Goal: Task Accomplishment & Management: Manage account settings

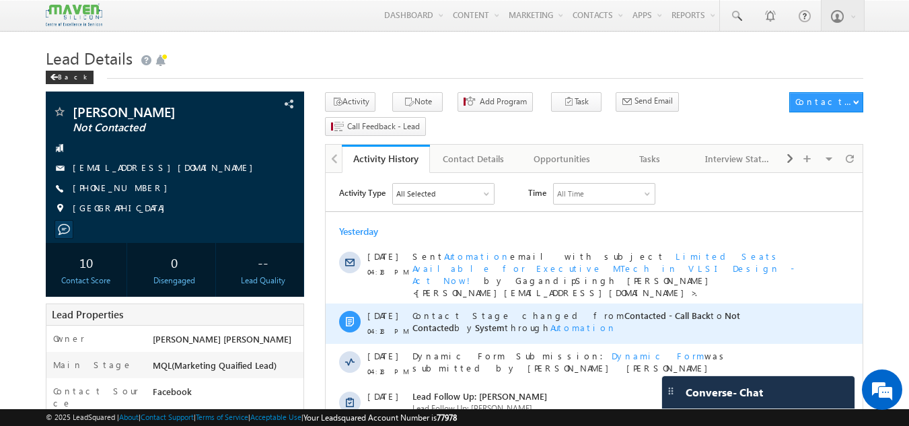
drag, startPoint x: 326, startPoint y: 173, endPoint x: 623, endPoint y: 288, distance: 318.8
click at [623, 303] on div "Contact Stage changed from Contacted - Call Back to Not Contacted by System thr…" at bounding box center [608, 323] width 393 height 40
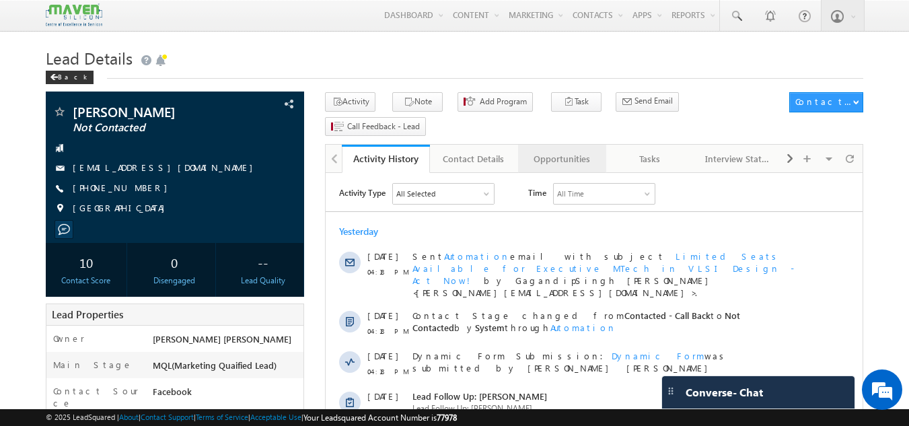
click at [560, 151] on div "Opportunities" at bounding box center [561, 159] width 65 height 16
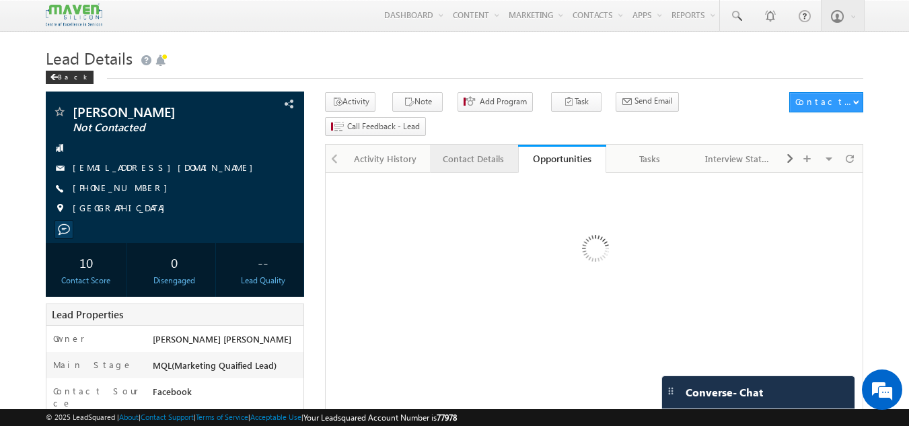
click at [473, 151] on div "Contact Details" at bounding box center [473, 159] width 65 height 16
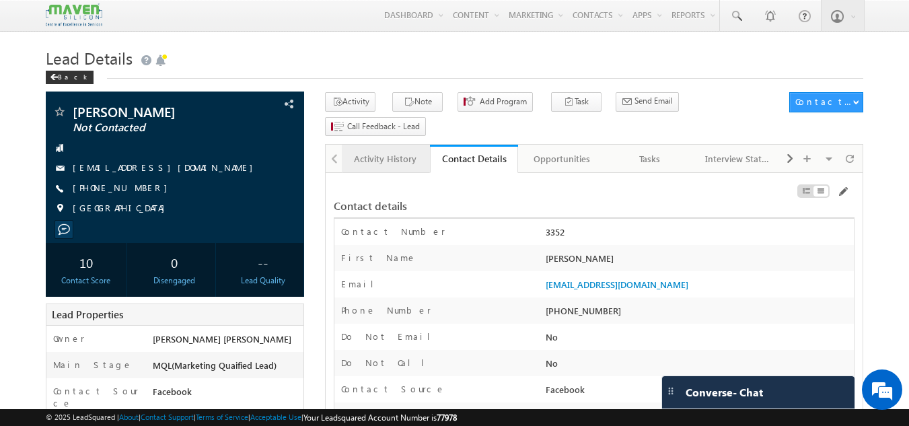
click at [371, 151] on div "Activity History" at bounding box center [384, 159] width 65 height 16
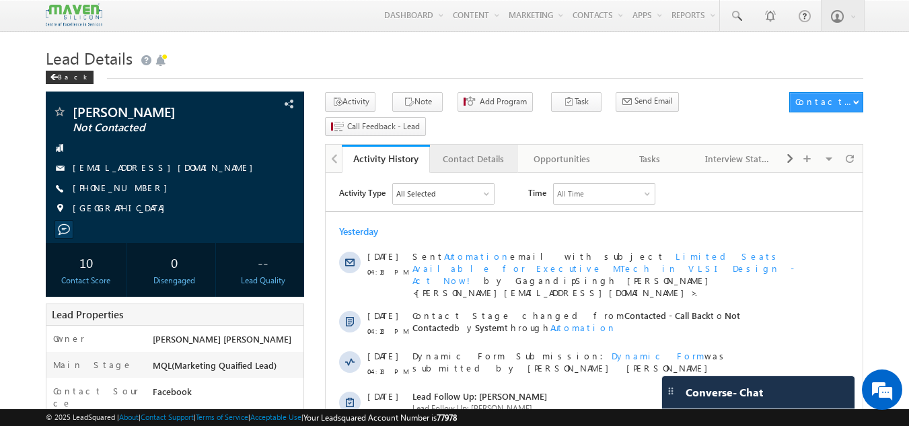
click at [488, 151] on div "Contact Details" at bounding box center [473, 159] width 65 height 16
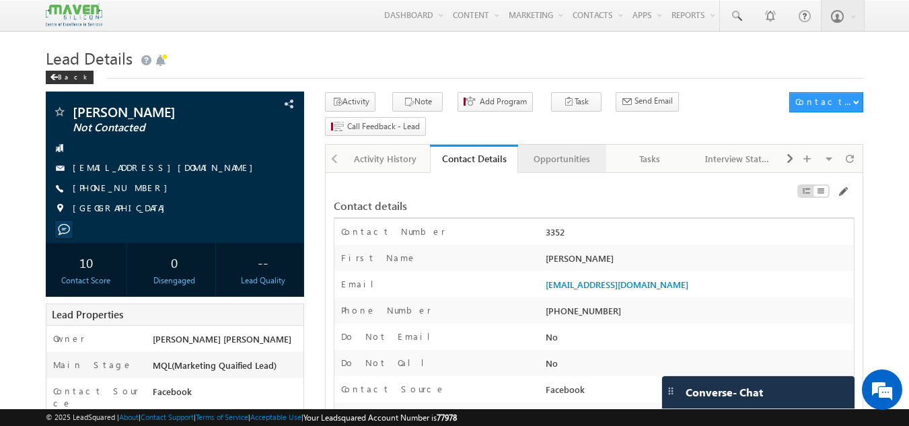
click at [547, 151] on div "Opportunities" at bounding box center [561, 159] width 65 height 16
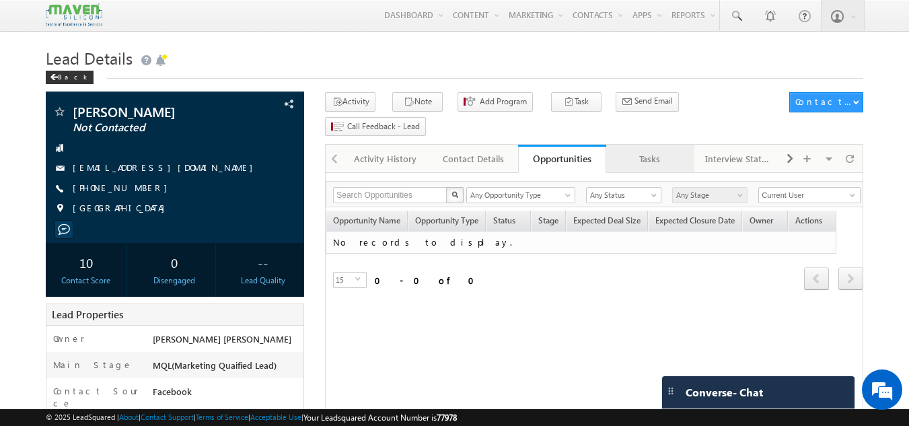
click at [649, 151] on div "Tasks" at bounding box center [649, 159] width 65 height 16
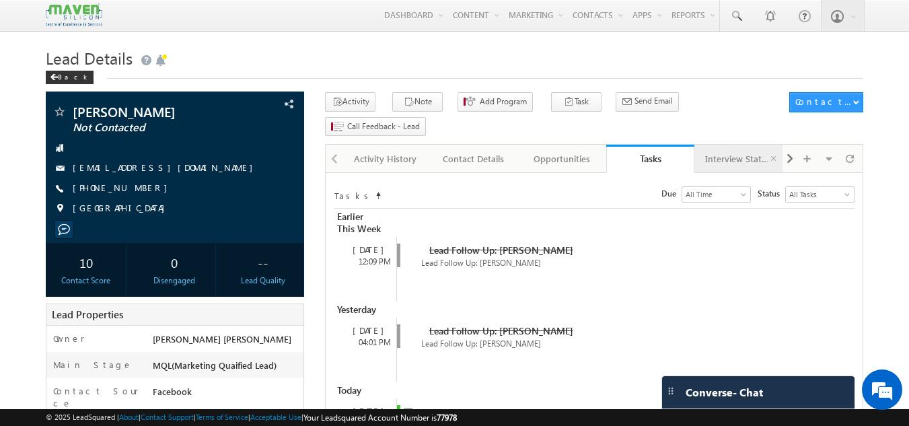
click at [718, 151] on div "Interview Status" at bounding box center [737, 159] width 65 height 16
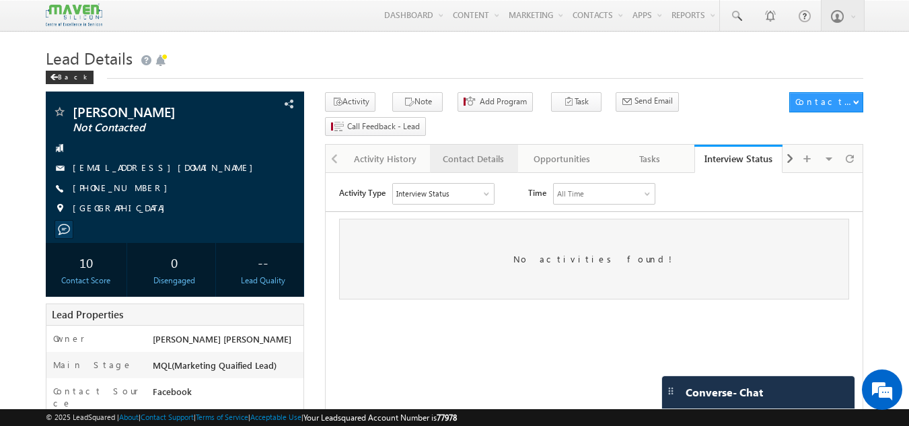
click at [454, 151] on div "Contact Details" at bounding box center [473, 159] width 65 height 16
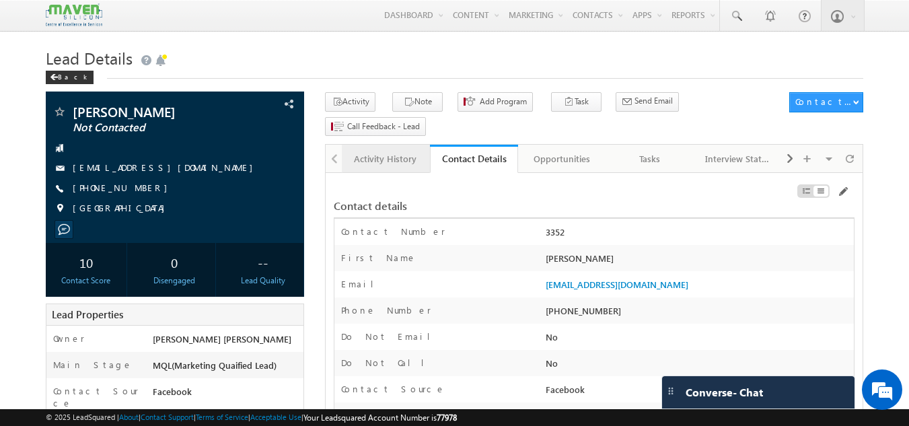
click at [371, 151] on div "Activity History" at bounding box center [384, 159] width 65 height 16
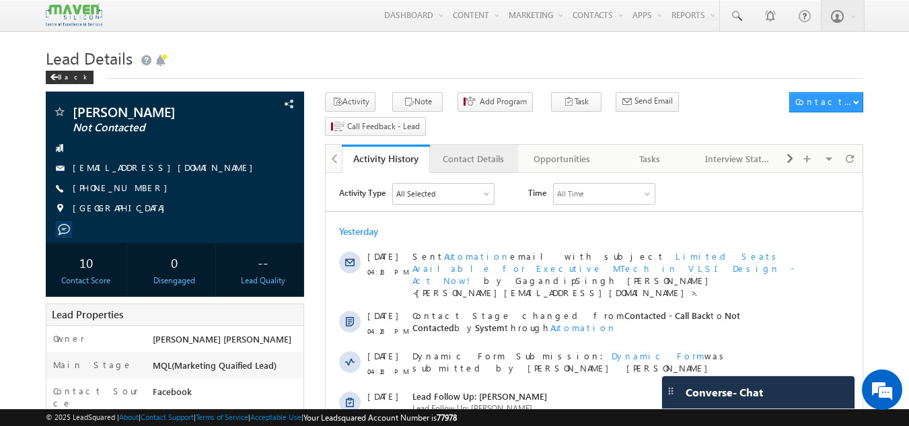
click at [473, 145] on link "Contact Details" at bounding box center [474, 159] width 88 height 28
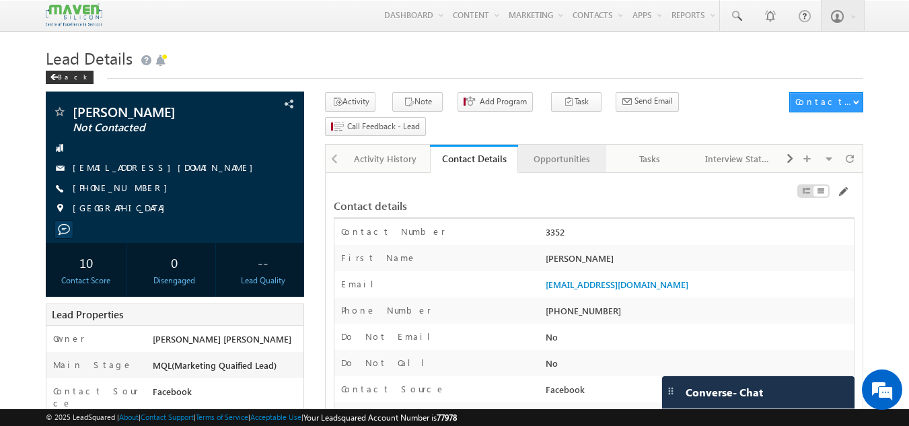
click at [549, 151] on div "Opportunities" at bounding box center [561, 159] width 65 height 16
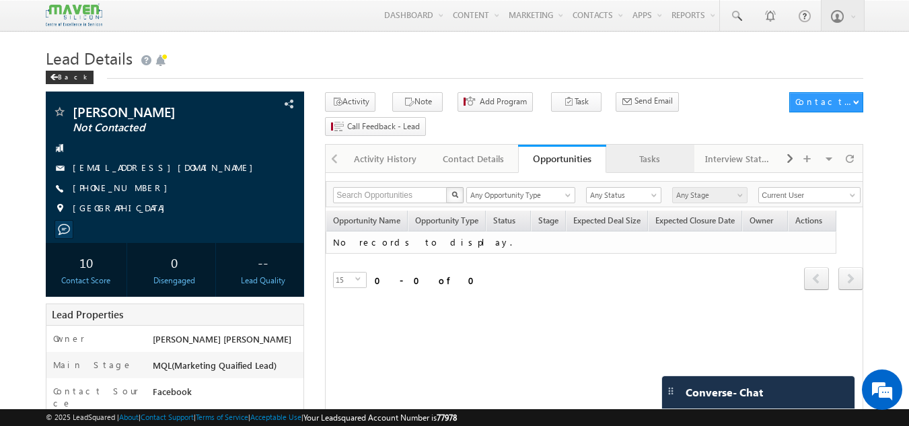
click at [663, 151] on div "Tasks" at bounding box center [649, 159] width 65 height 16
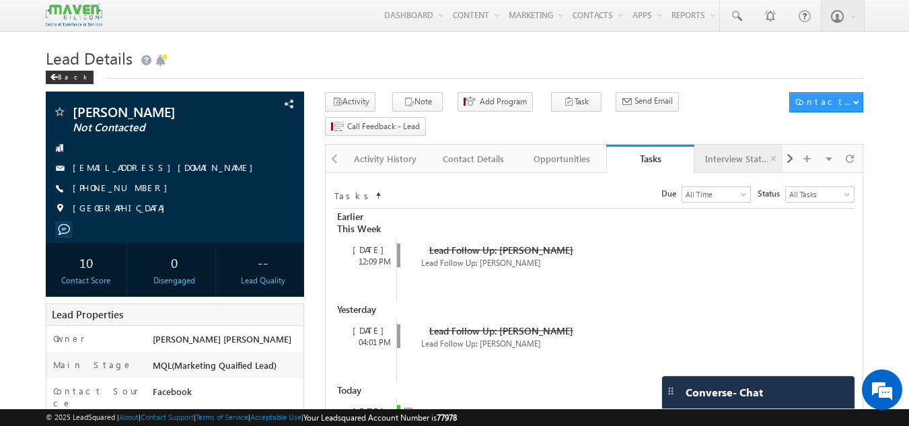
click at [745, 151] on div "Interview Status" at bounding box center [737, 159] width 65 height 16
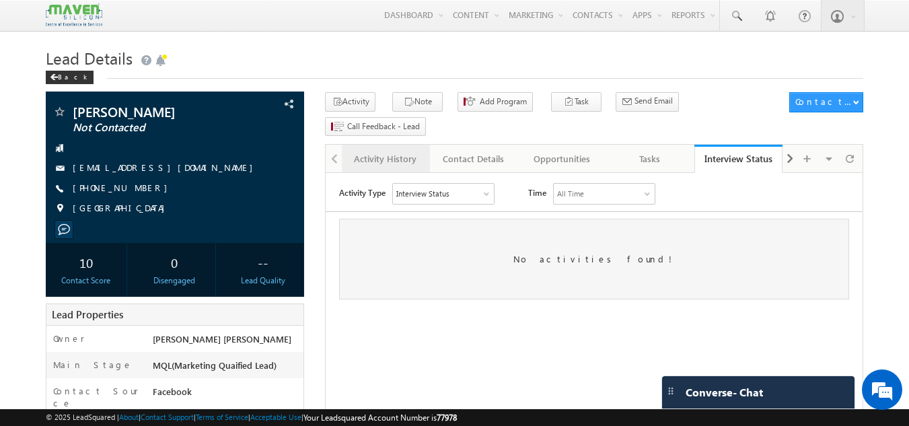
click at [391, 145] on link "Activity History" at bounding box center [386, 159] width 88 height 28
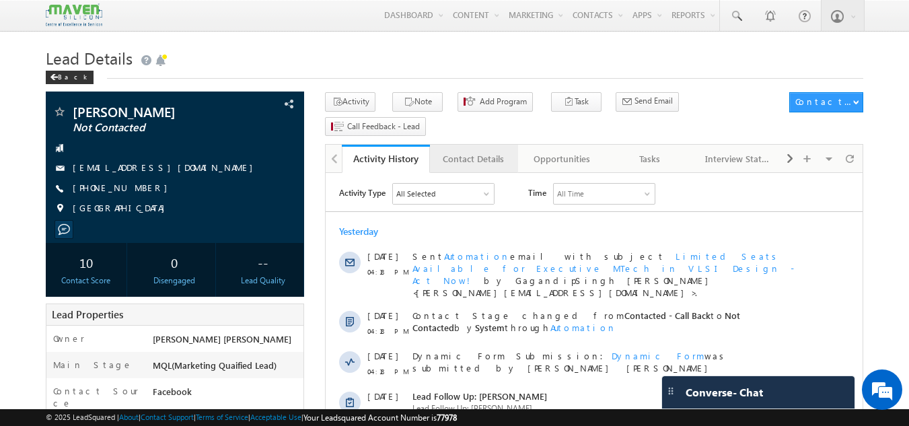
click at [478, 151] on div "Contact Details" at bounding box center [473, 159] width 65 height 16
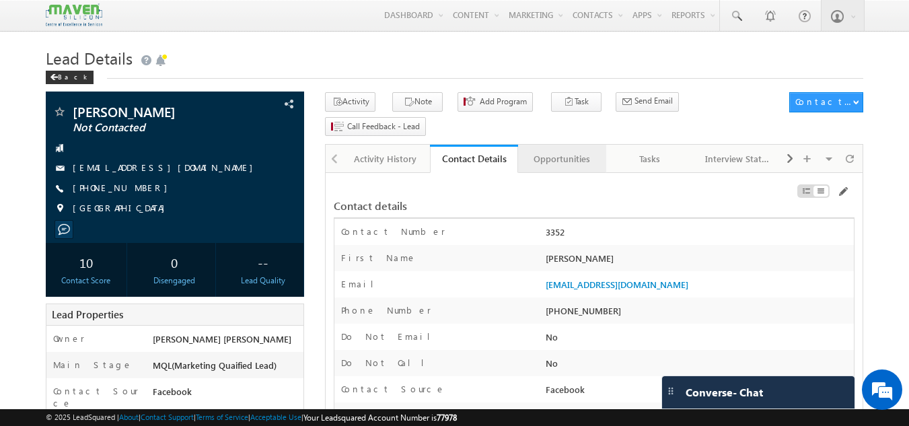
click at [562, 151] on div "Opportunities" at bounding box center [561, 159] width 65 height 16
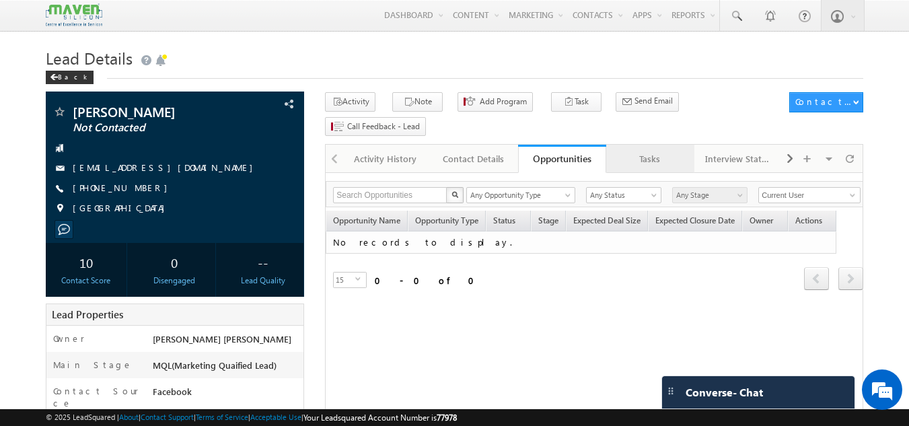
click at [652, 151] on div "Tasks" at bounding box center [649, 159] width 65 height 16
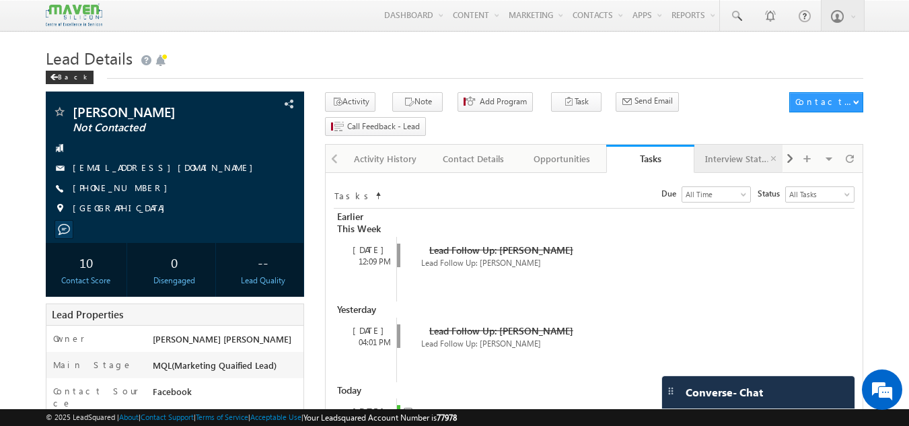
click at [740, 151] on div "Interview Status" at bounding box center [737, 159] width 65 height 16
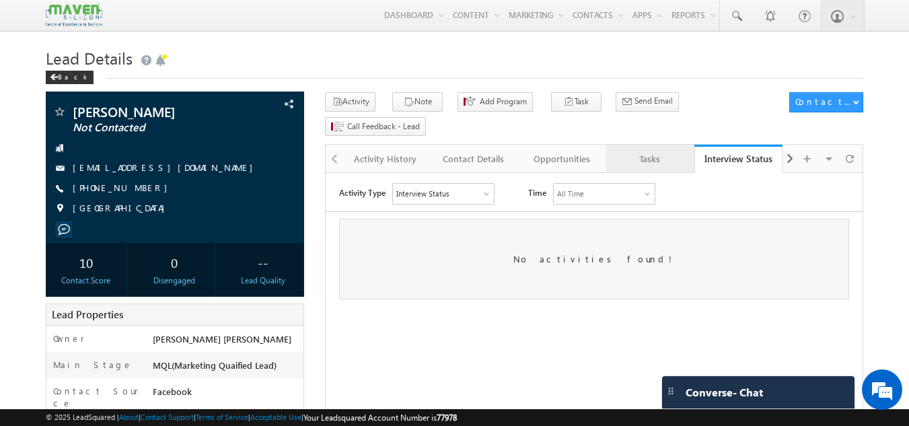
click at [646, 151] on div "Tasks" at bounding box center [649, 159] width 65 height 16
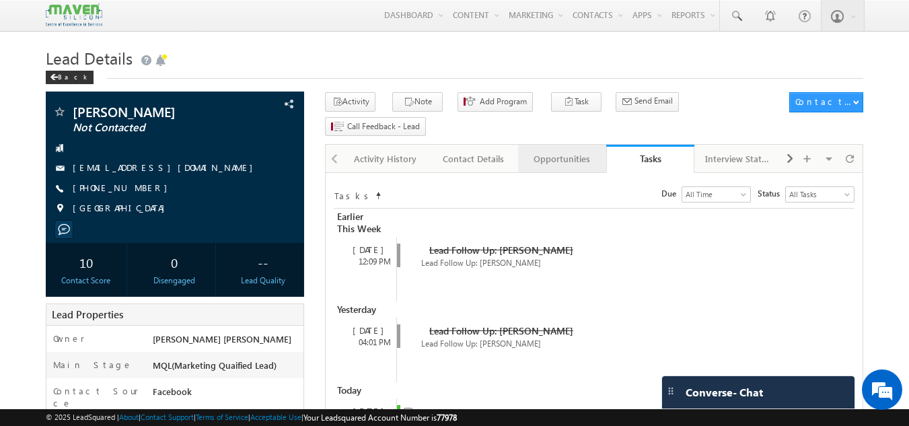
click at [562, 151] on div "Opportunities" at bounding box center [561, 159] width 65 height 16
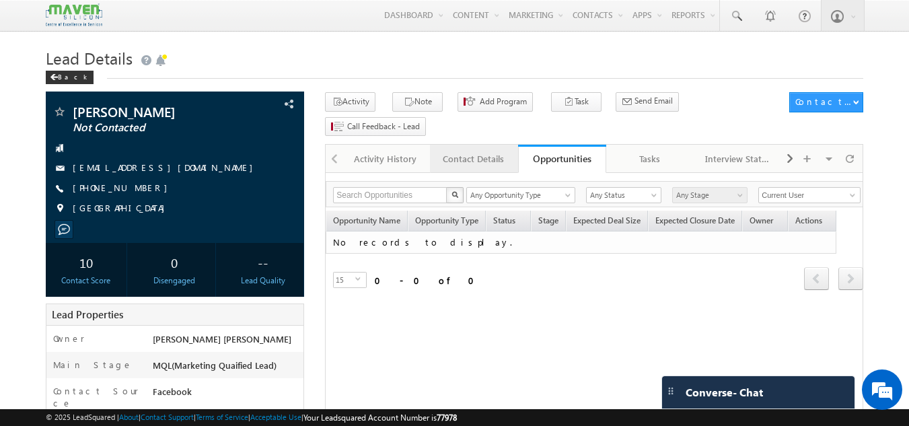
click at [496, 145] on link "Contact Details" at bounding box center [474, 159] width 88 height 28
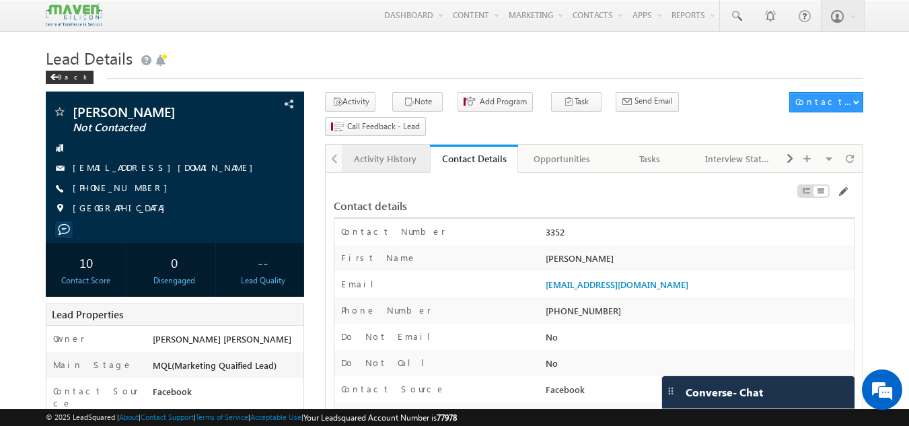
click at [385, 151] on div "Activity History" at bounding box center [384, 159] width 65 height 16
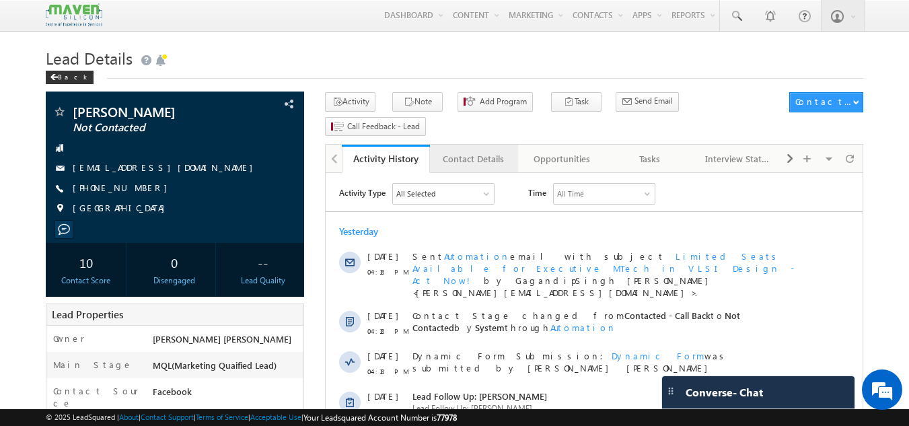
click at [478, 151] on div "Contact Details" at bounding box center [473, 159] width 65 height 16
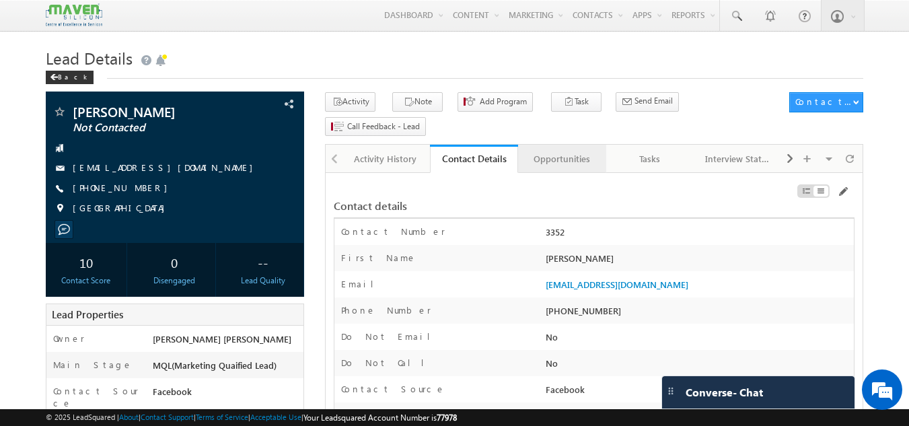
click at [560, 151] on div "Opportunities" at bounding box center [561, 159] width 65 height 16
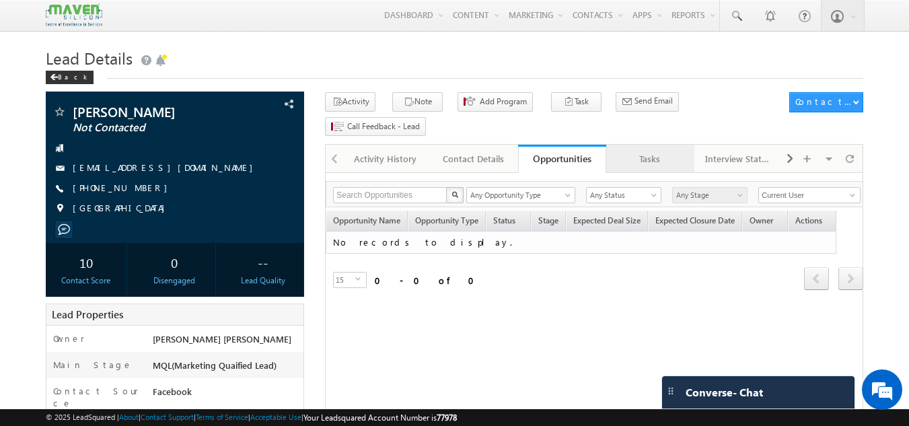
click at [652, 151] on div "Tasks" at bounding box center [649, 159] width 65 height 16
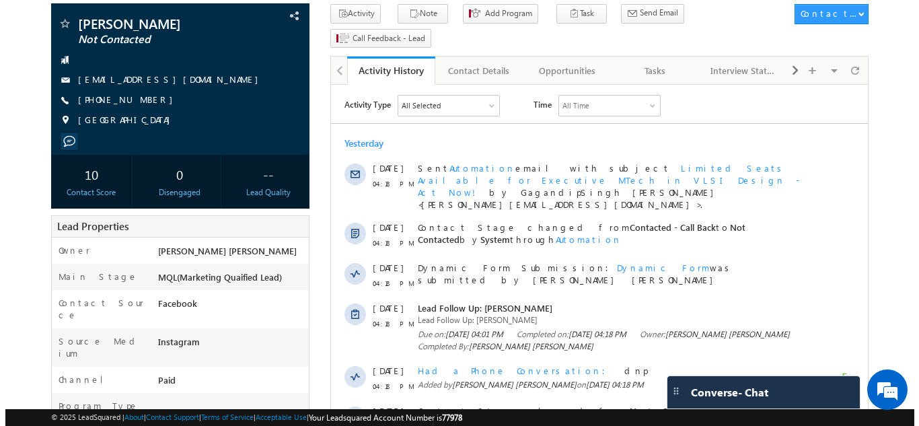
scroll to position [89, 0]
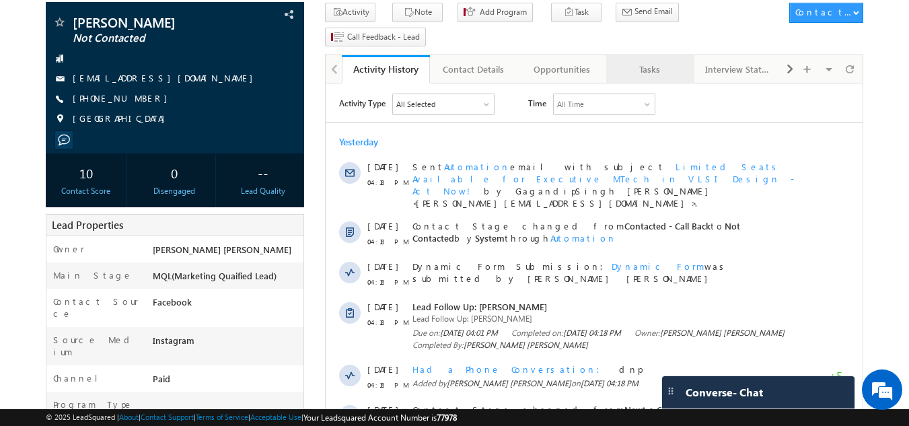
click at [662, 61] on div "Tasks" at bounding box center [649, 69] width 65 height 16
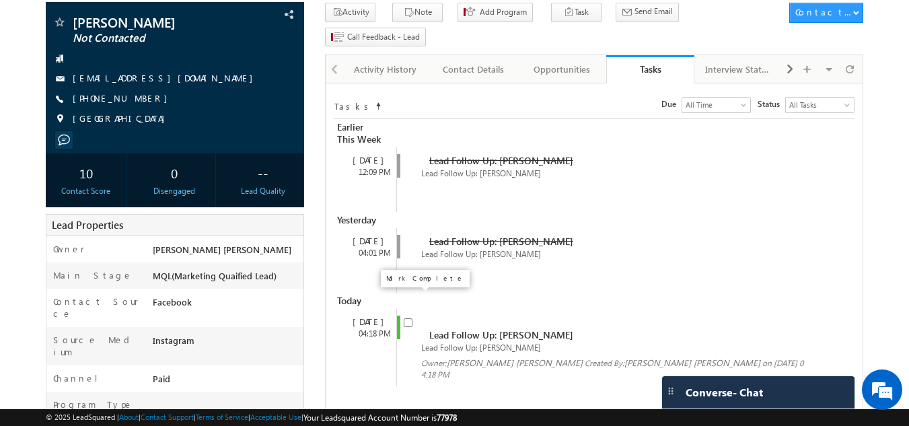
click at [410, 318] on input "checkbox" at bounding box center [408, 322] width 9 height 9
checkbox input "false"
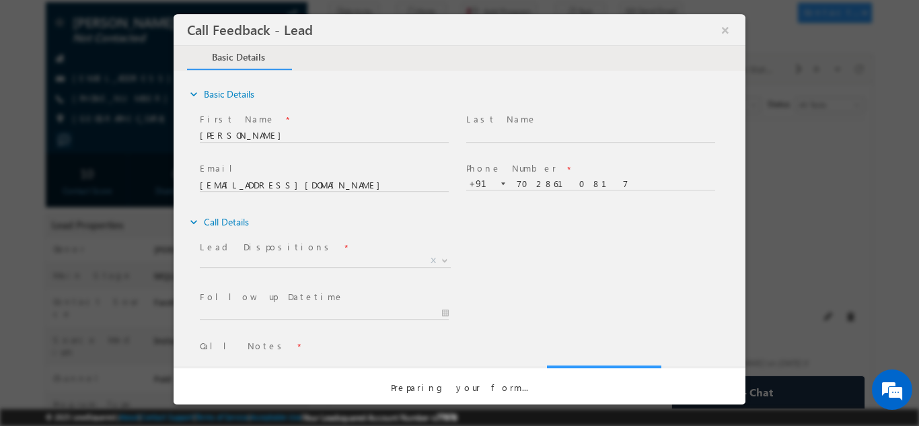
scroll to position [0, 0]
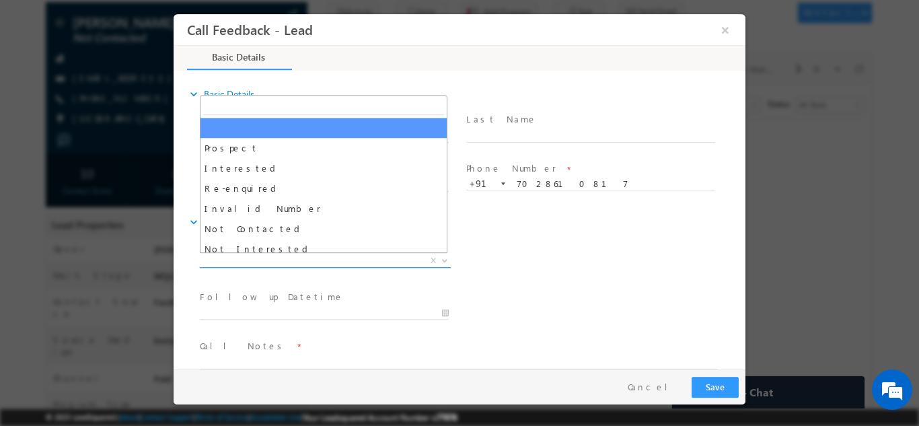
click at [396, 264] on span "X" at bounding box center [325, 260] width 251 height 13
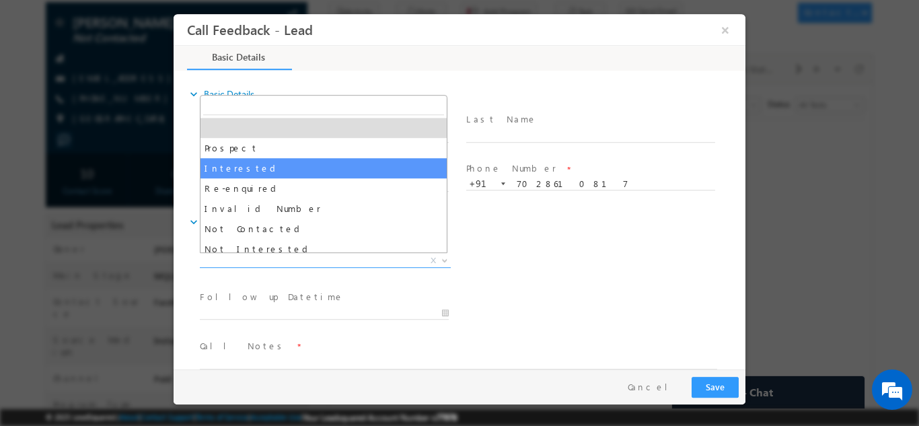
click at [447, 160] on span "Prospect Interested Re-enquired Invalid Number Not Contacted Not Interested In …" at bounding box center [324, 173] width 248 height 158
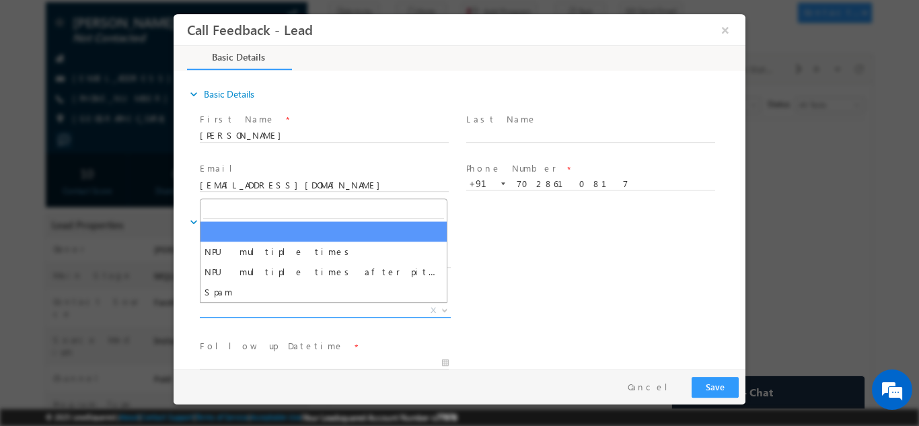
click at [265, 310] on span "X" at bounding box center [325, 309] width 251 height 13
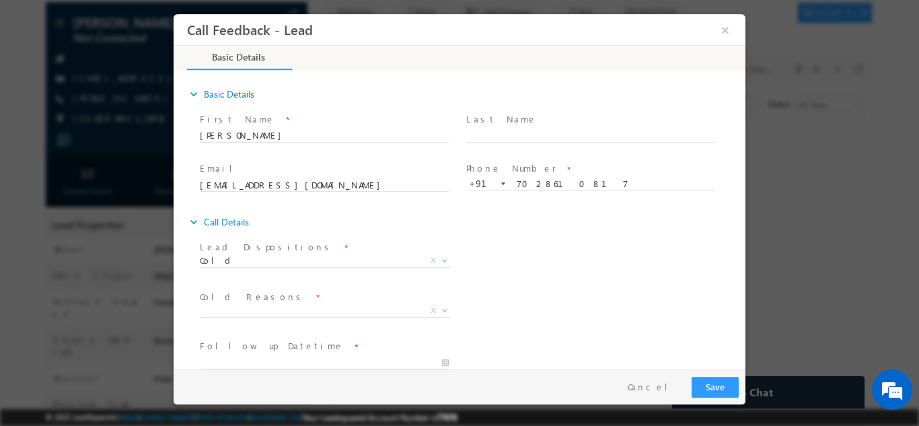
click at [576, 270] on div "Lead Dispositions * Prospect Interested Re-enquired Invalid Number Not Contacte…" at bounding box center [471, 262] width 548 height 50
click at [404, 261] on span "Cold" at bounding box center [309, 260] width 219 height 12
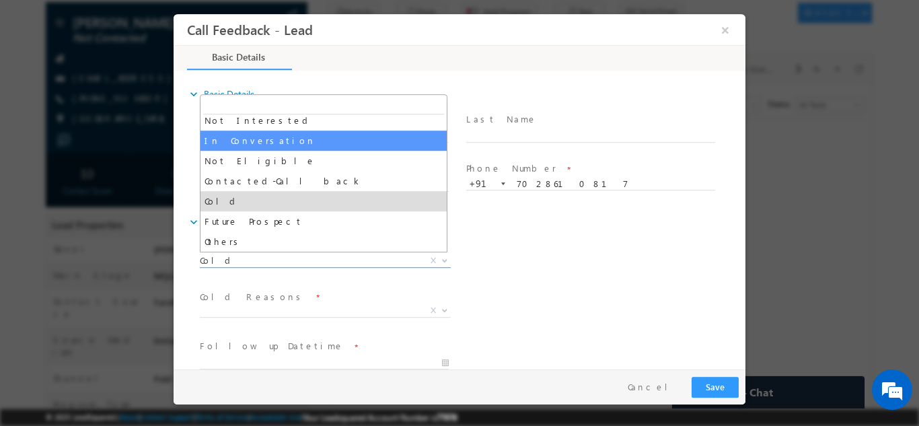
select select "In Conversation"
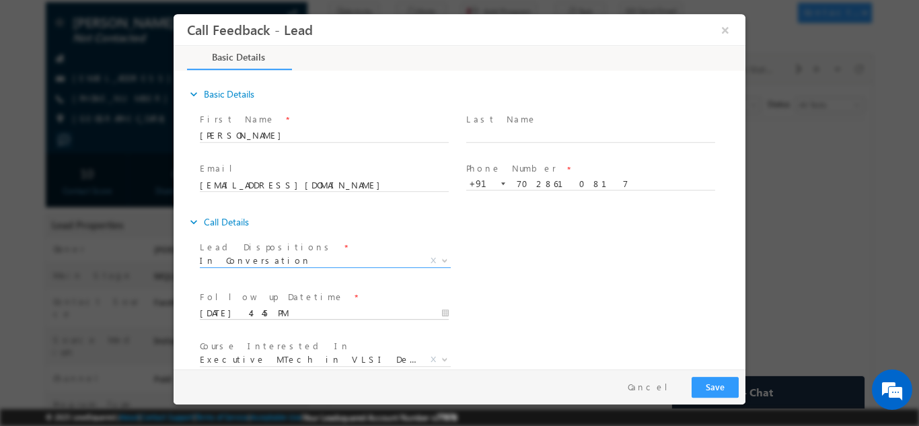
click at [375, 316] on input "22/08/2025 4:45 PM" at bounding box center [324, 312] width 249 height 13
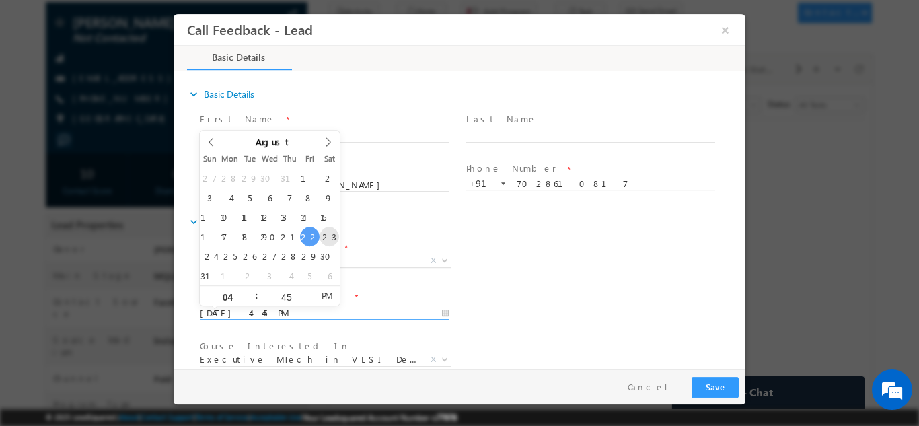
type input "23/08/2025 4:45 PM"
click at [699, 219] on div "expand_more Call Details" at bounding box center [466, 221] width 558 height 24
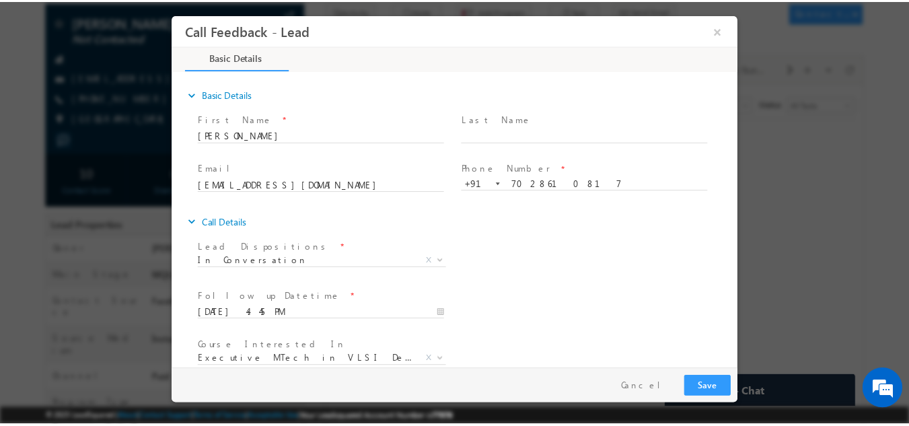
scroll to position [71, 0]
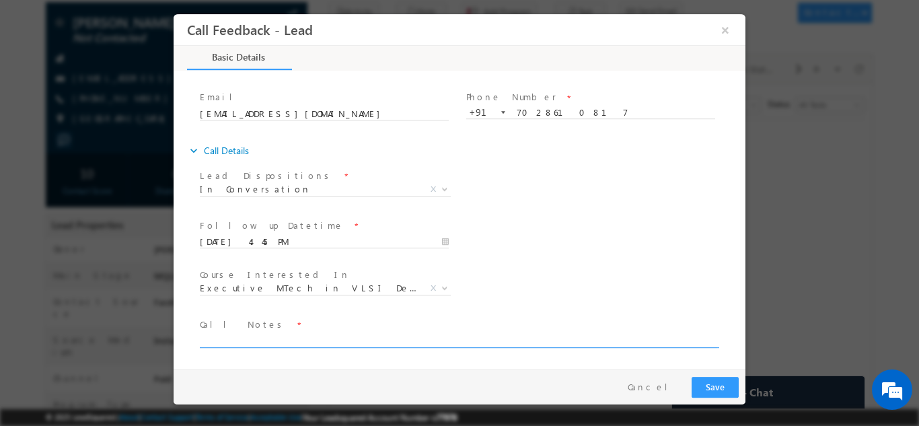
click at [241, 336] on textarea at bounding box center [458, 339] width 517 height 15
type textarea "Doing btech with ece current 8 cgpa no exp. pitch for iit roorkee need time to …"
click at [706, 387] on button "Save" at bounding box center [714, 386] width 47 height 21
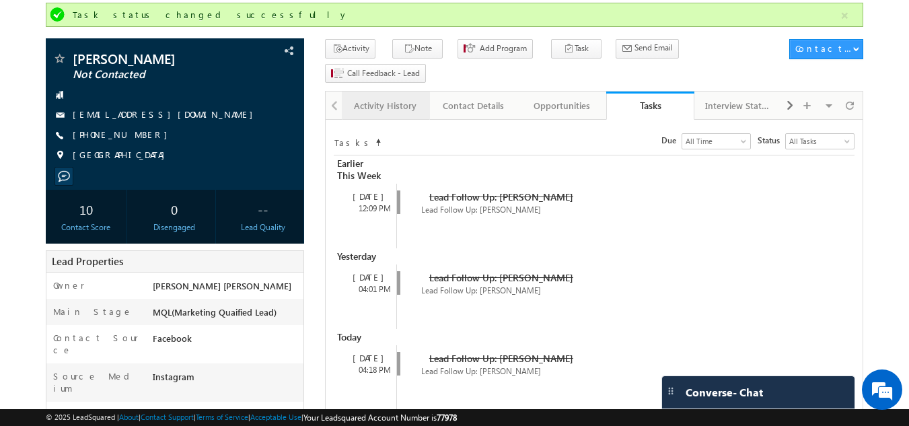
click at [347, 91] on link "Activity History" at bounding box center [386, 105] width 88 height 28
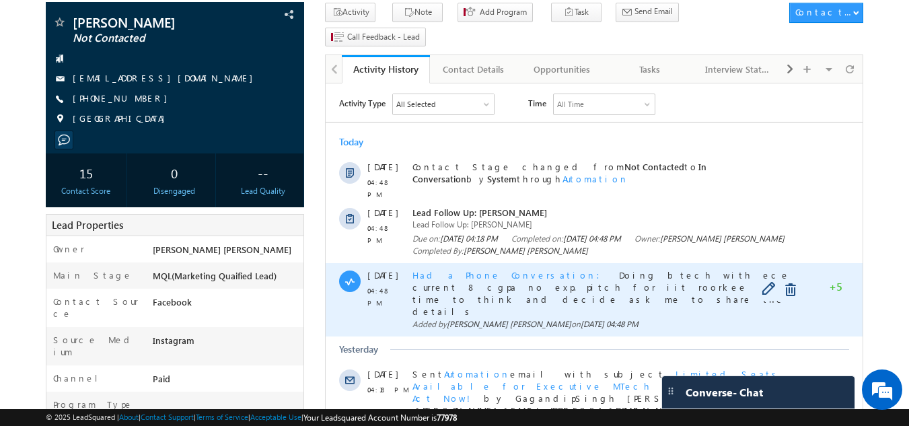
click at [439, 269] on span "Had a Phone Conversation" at bounding box center [510, 274] width 196 height 11
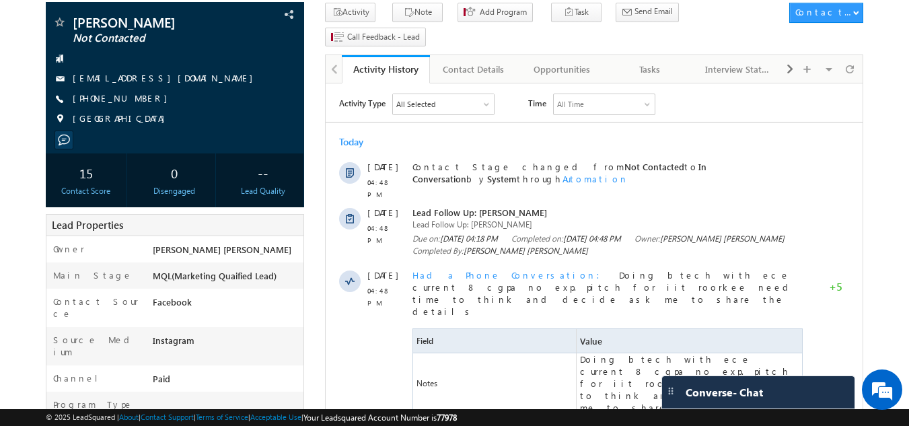
drag, startPoint x: 309, startPoint y: 9, endPoint x: 317, endPoint y: 21, distance: 14.0
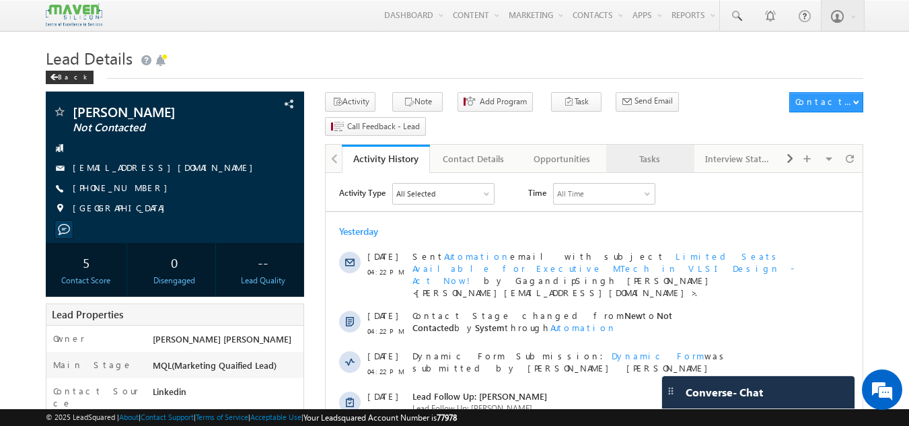
click at [655, 151] on div "Tasks" at bounding box center [649, 159] width 65 height 16
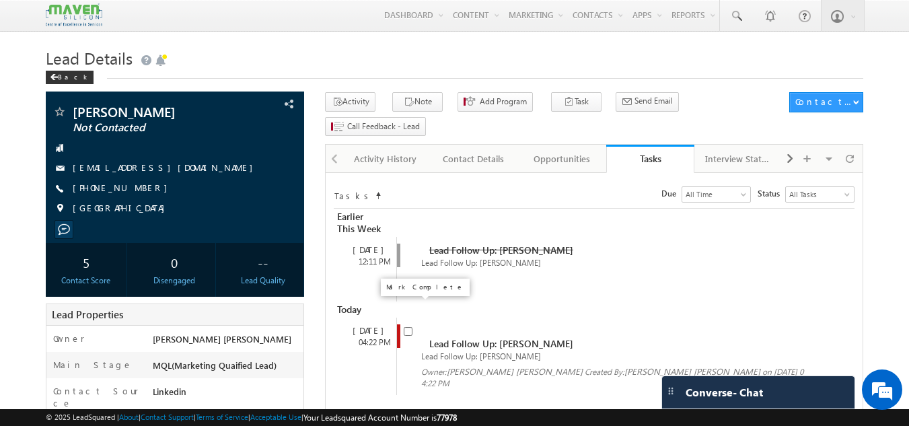
click at [412, 324] on span at bounding box center [408, 329] width 9 height 11
click at [408, 327] on input "checkbox" at bounding box center [408, 331] width 9 height 9
checkbox input "false"
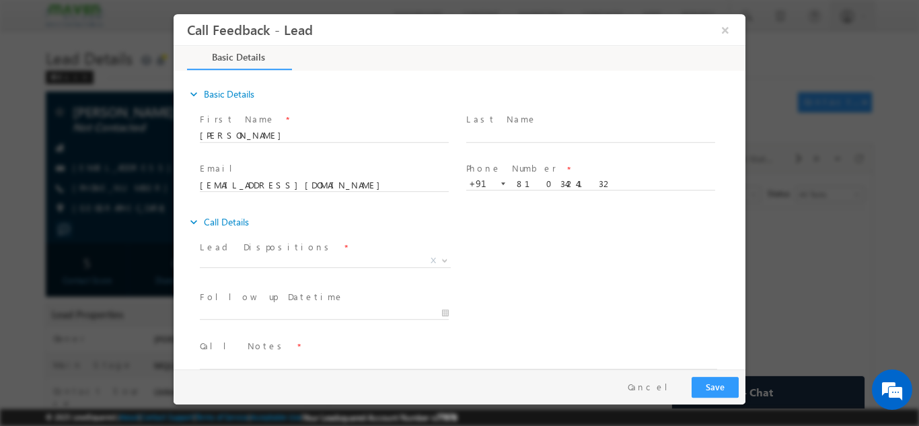
scroll to position [22, 0]
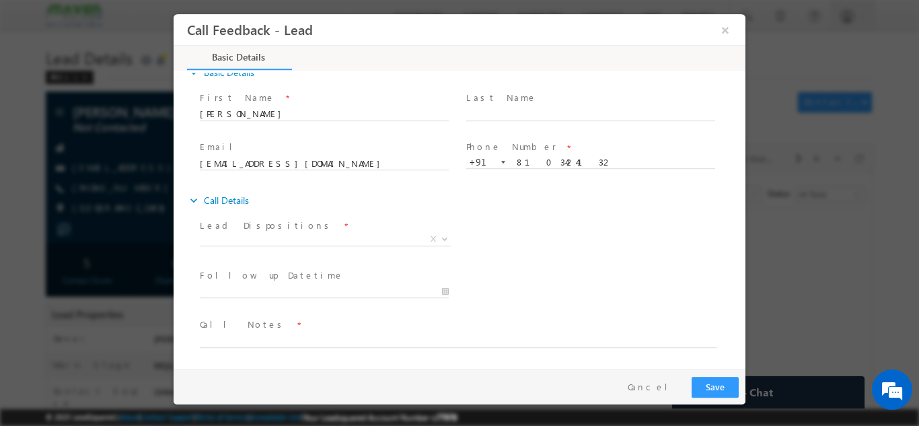
drag, startPoint x: 740, startPoint y: 188, endPoint x: 924, endPoint y: 266, distance: 200.1
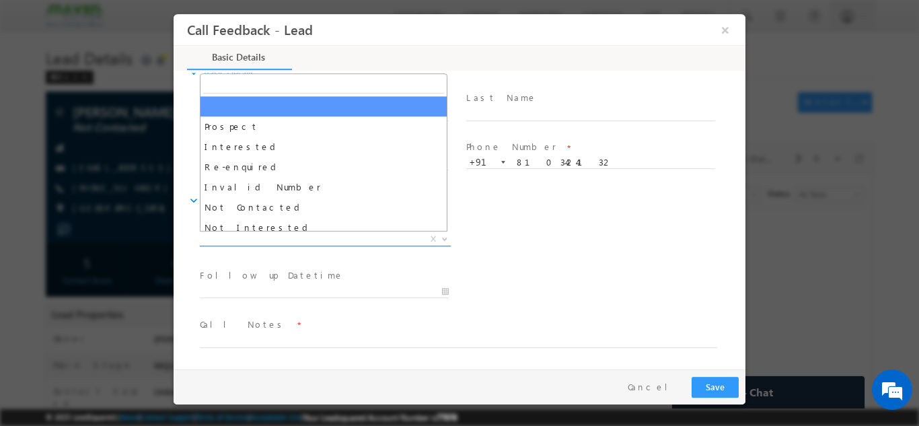
click at [356, 235] on span "X" at bounding box center [325, 238] width 251 height 13
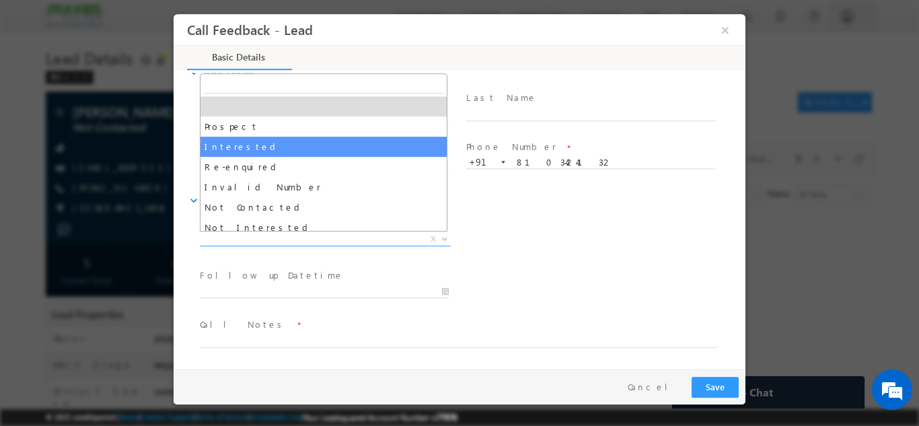
drag, startPoint x: 351, startPoint y: 204, endPoint x: 457, endPoint y: 144, distance: 122.3
click at [457, 144] on body "Call Feedback - Lead × Basic Details" at bounding box center [460, 190] width 572 height 355
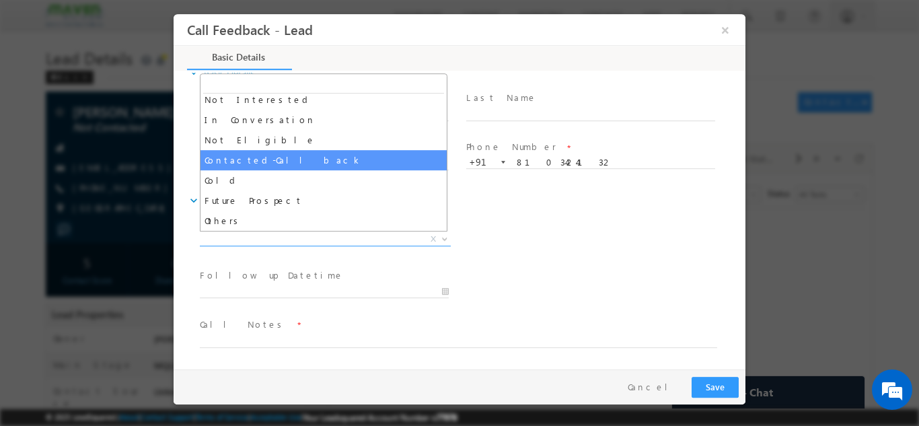
select select "Contacted-Call back"
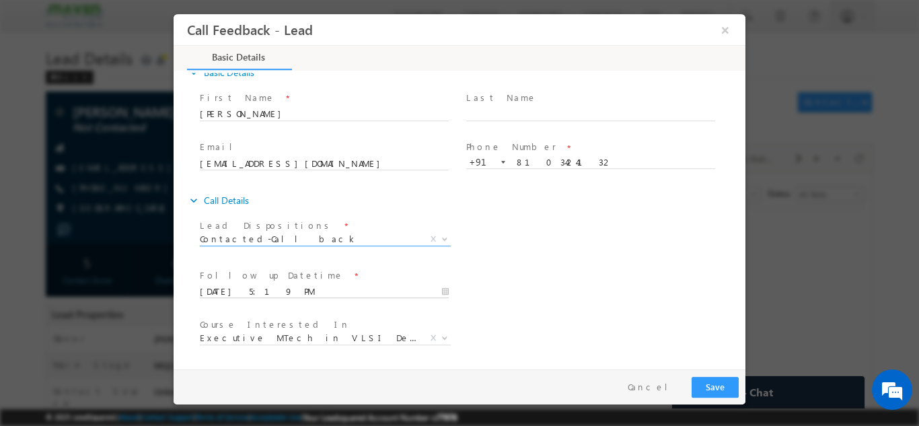
click at [338, 294] on input "22/08/2025 5:19 PM" at bounding box center [324, 291] width 249 height 13
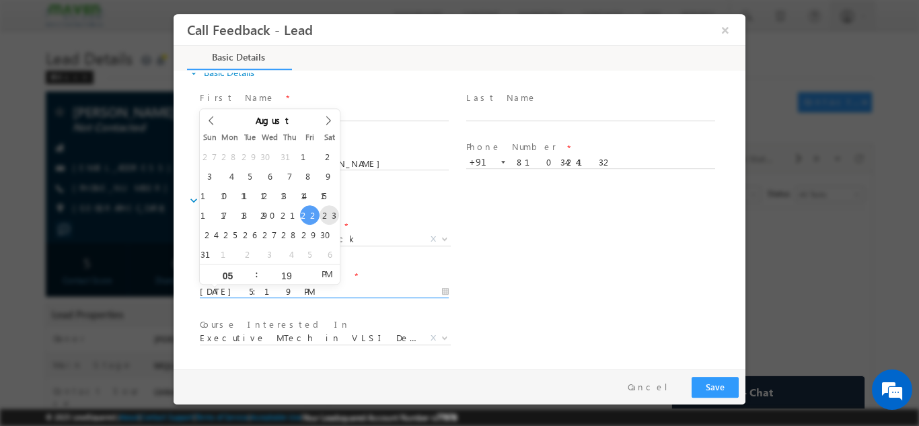
type input "23/08/2025 5:19 PM"
click at [773, 231] on div at bounding box center [459, 213] width 919 height 426
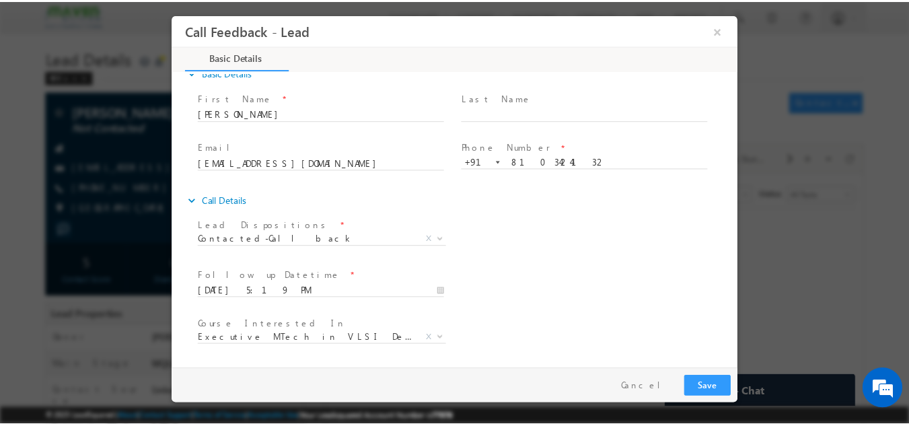
scroll to position [71, 0]
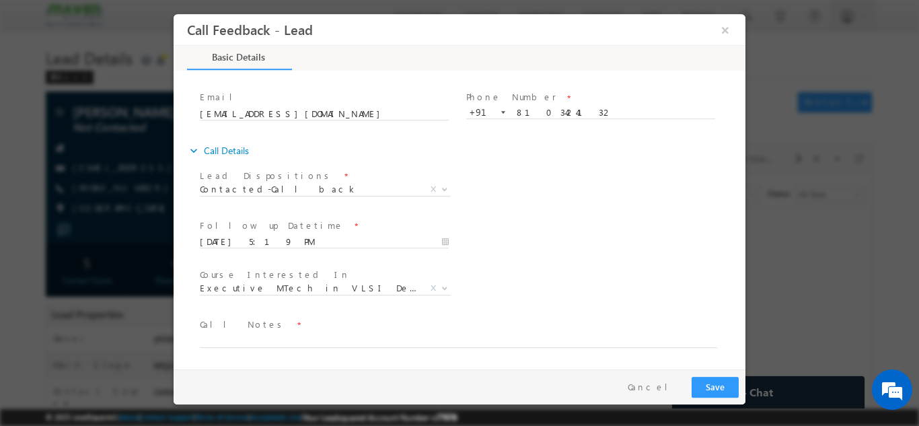
drag, startPoint x: 740, startPoint y: 220, endPoint x: 930, endPoint y: 328, distance: 218.1
click at [341, 333] on textarea at bounding box center [458, 339] width 517 height 15
type textarea "cb later"
click at [717, 384] on button "Save" at bounding box center [714, 386] width 47 height 21
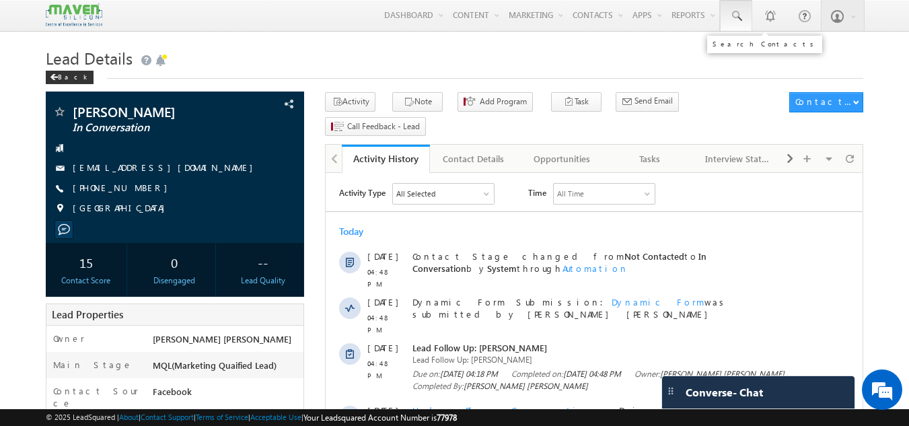
click at [736, 22] on span at bounding box center [735, 15] width 13 height 13
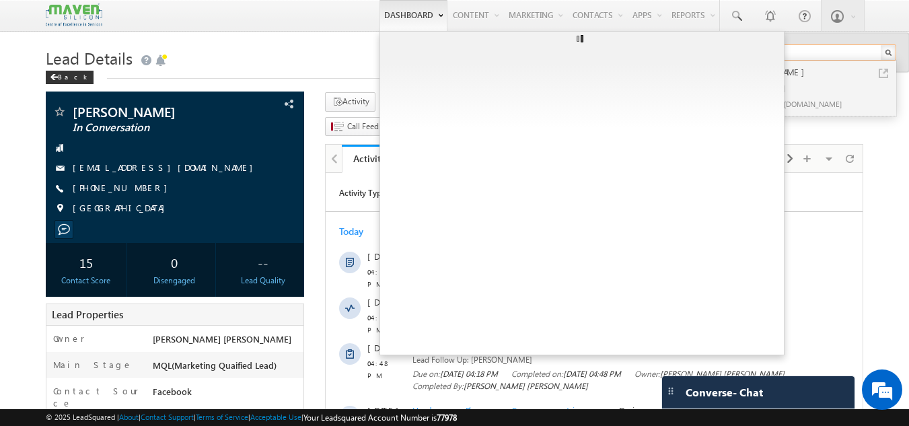
type input "8367042063"
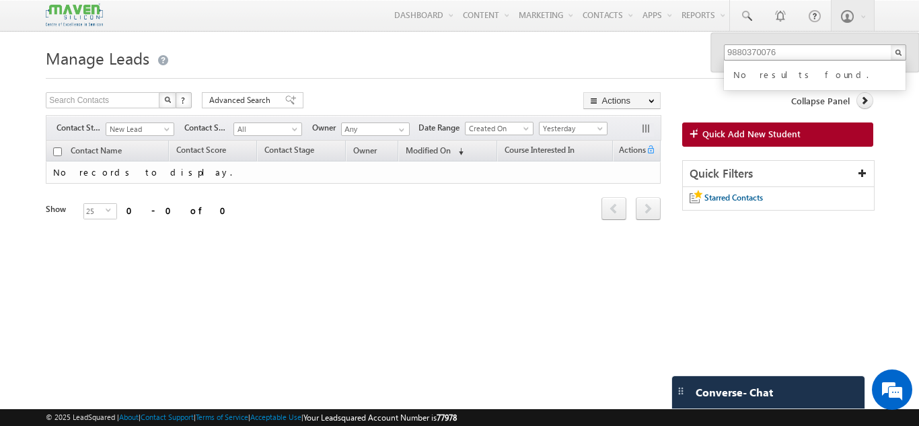
click at [783, 51] on input "9880370076" at bounding box center [815, 52] width 182 height 16
type input "9"
click at [783, 51] on input "7674917741" at bounding box center [815, 52] width 182 height 16
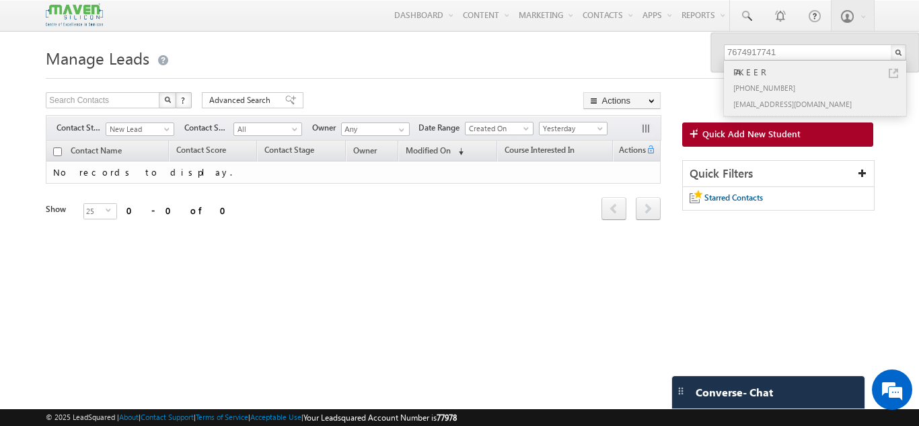
type input "7674917741"
click at [778, 73] on div "PAKEER" at bounding box center [820, 72] width 180 height 15
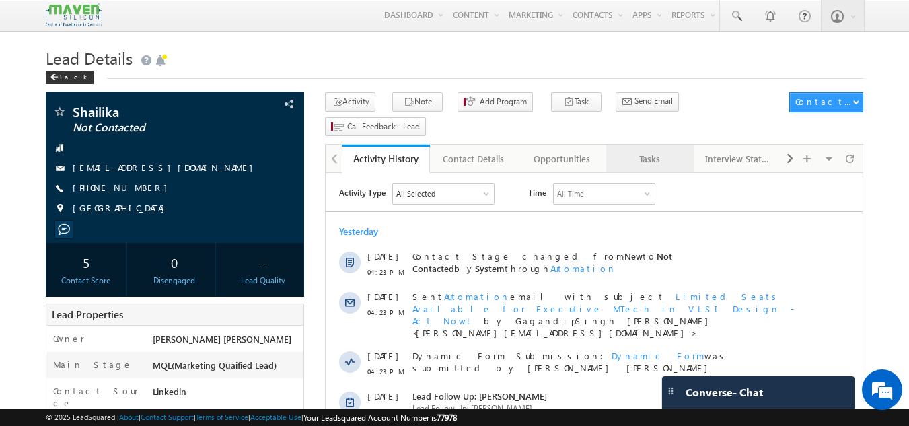
click at [655, 145] on link "Tasks" at bounding box center [650, 159] width 88 height 28
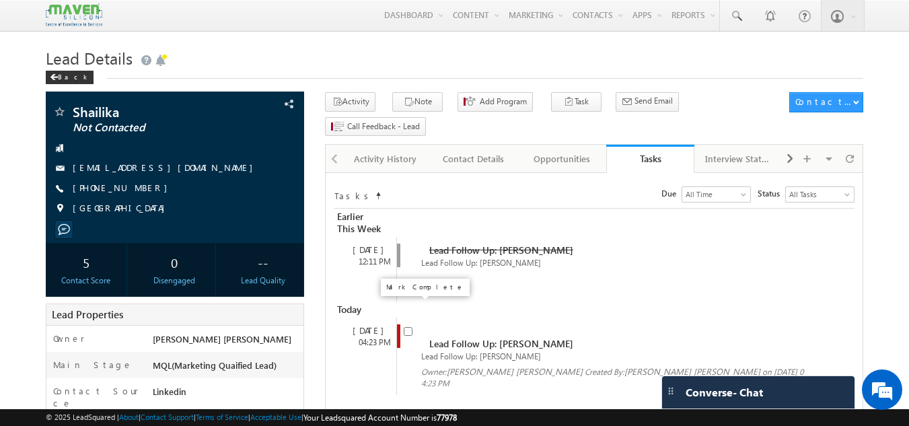
click at [407, 327] on input "checkbox" at bounding box center [408, 331] width 9 height 9
checkbox input "false"
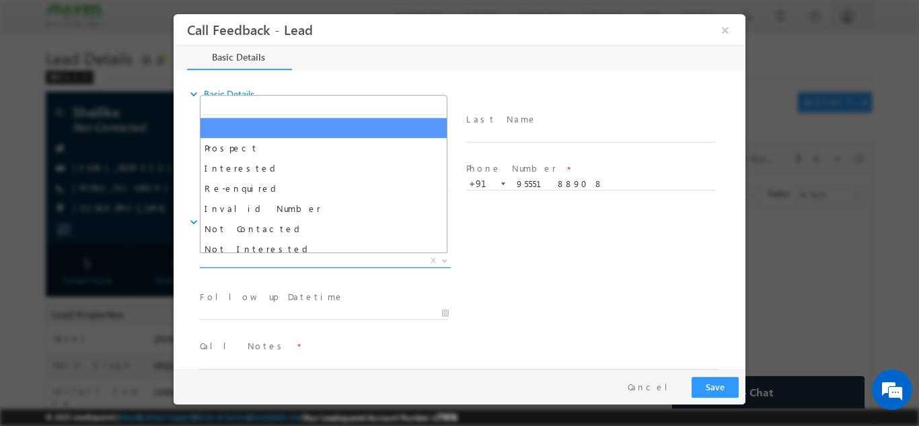
click at [315, 260] on span "X" at bounding box center [325, 260] width 251 height 13
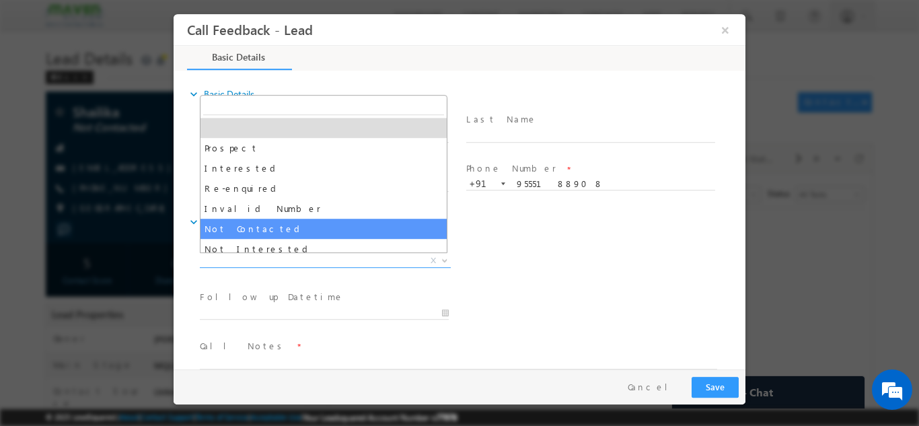
select select "Not Contacted"
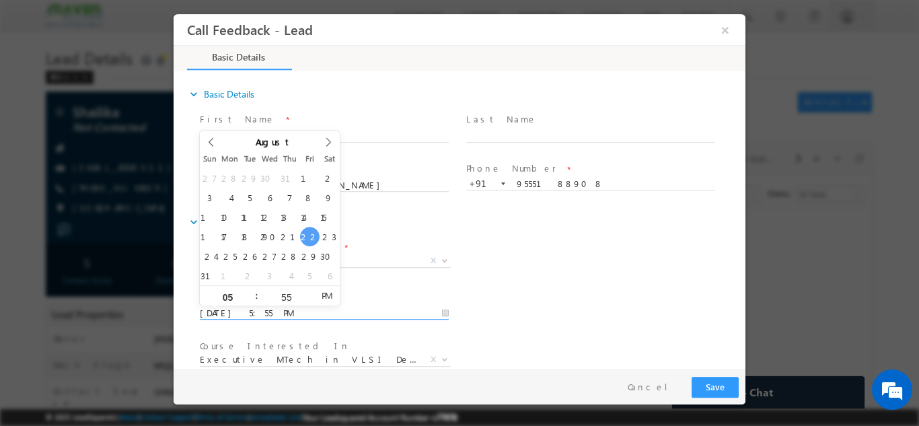
click at [284, 309] on input "[DATE] 5:55 PM" at bounding box center [324, 312] width 249 height 13
type input "[DATE] 5:55 PM"
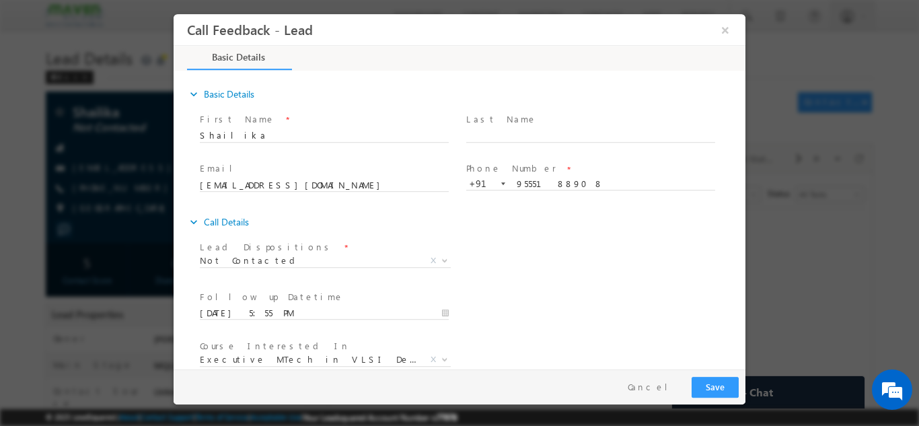
drag, startPoint x: 685, startPoint y: 252, endPoint x: 741, endPoint y: 240, distance: 57.8
click at [741, 240] on div "expand_more Basic Details First Name *" at bounding box center [462, 220] width 565 height 297
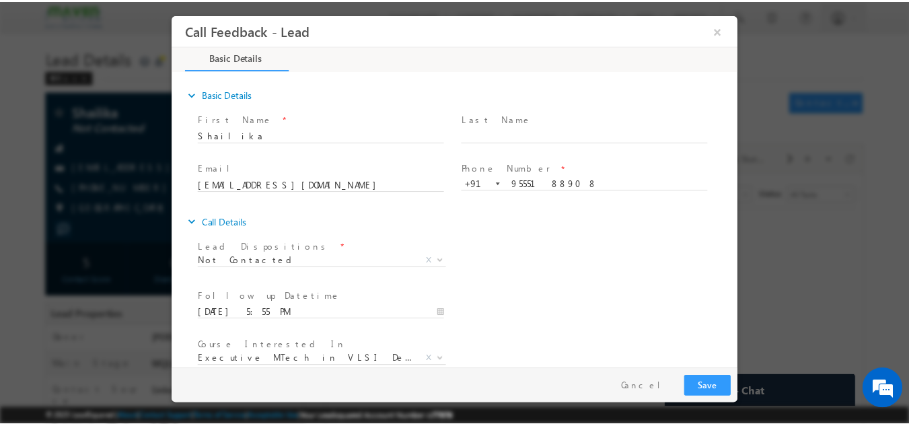
scroll to position [71, 0]
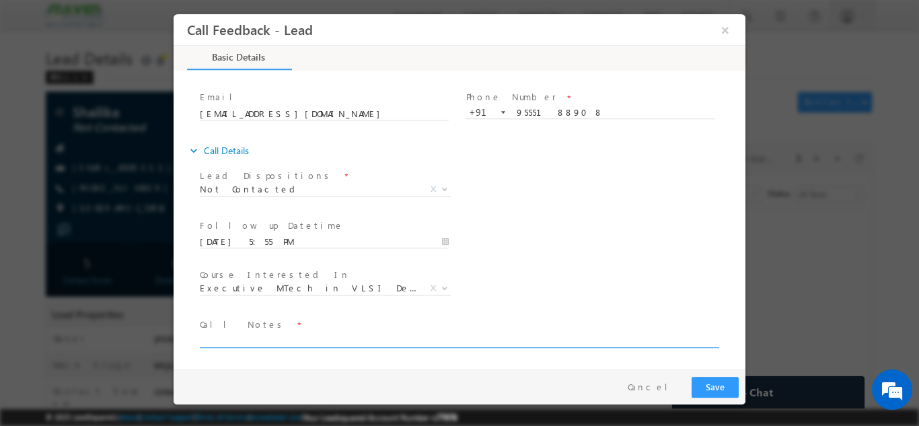
click at [428, 334] on textarea at bounding box center [458, 339] width 517 height 15
paste textarea "dnp"
type textarea "dnp"
click at [704, 383] on button "Save" at bounding box center [714, 386] width 47 height 21
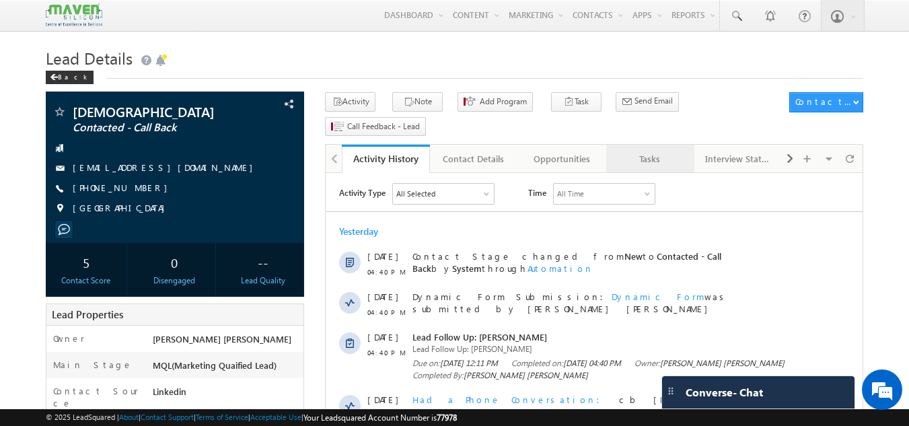
click at [650, 151] on div "Tasks" at bounding box center [649, 159] width 65 height 16
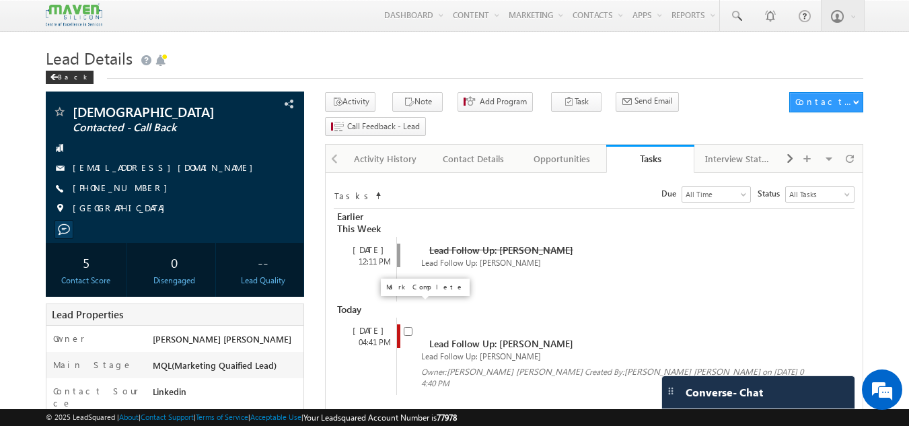
click at [408, 327] on input "checkbox" at bounding box center [408, 331] width 9 height 9
checkbox input "false"
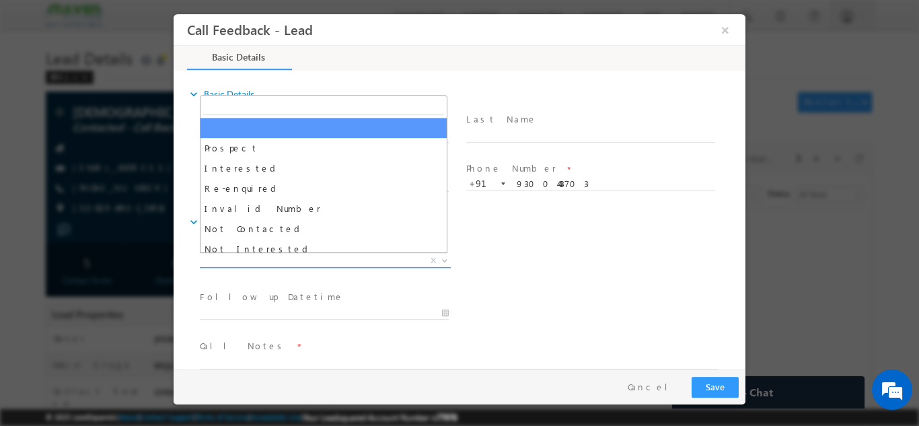
click at [385, 260] on span "X" at bounding box center [325, 260] width 251 height 13
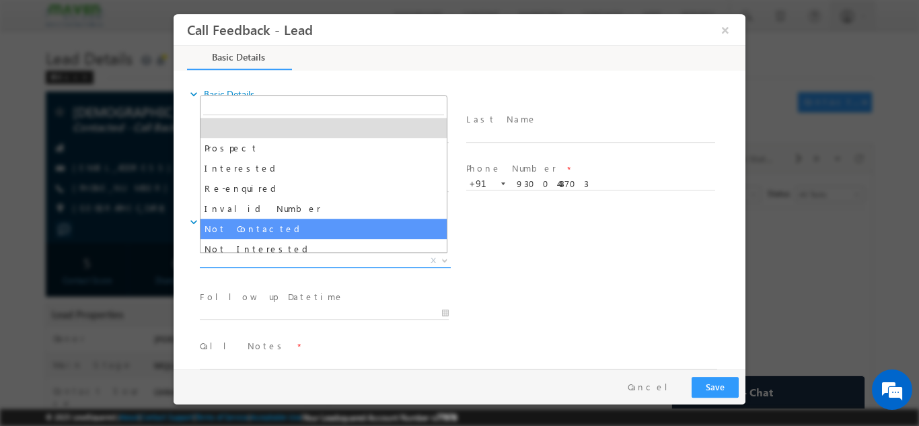
select select "Not Contacted"
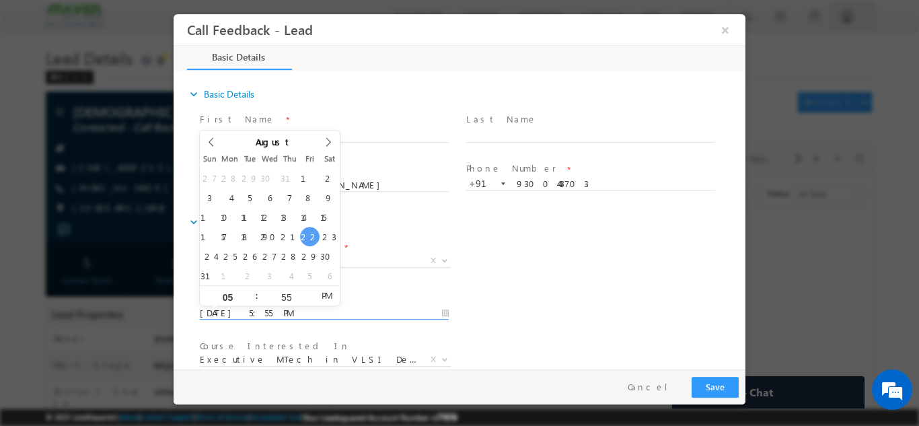
click at [341, 315] on input "22/08/2025 5:55 PM" at bounding box center [324, 312] width 249 height 13
type input "23/08/2025 5:55 PM"
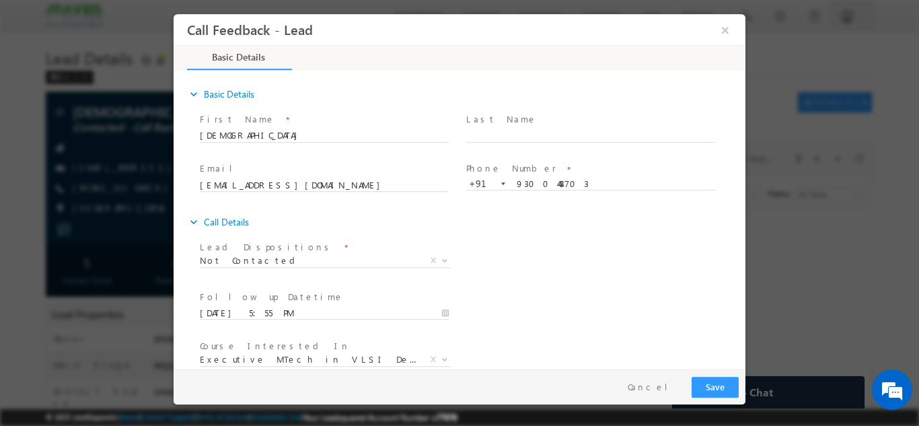
click at [648, 253] on div "Lead Dispositions * Prospect Interested Re-enquired Invalid Number Not Contacte…" at bounding box center [471, 262] width 548 height 50
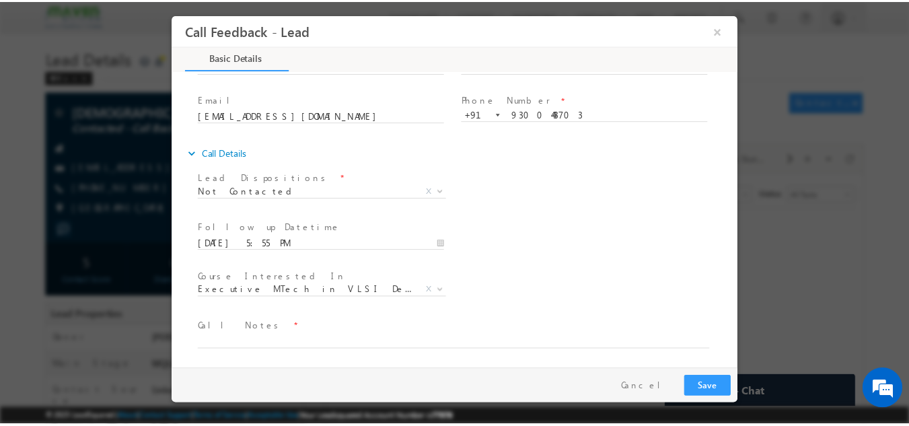
scroll to position [71, 0]
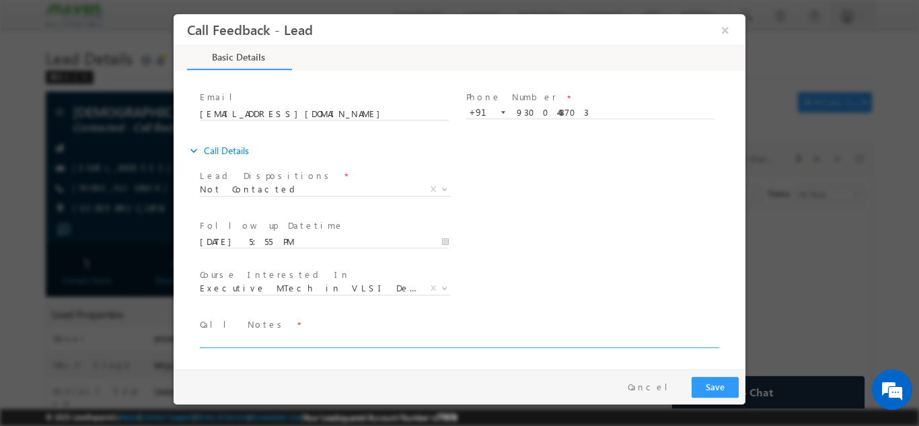
click at [299, 345] on textarea at bounding box center [458, 339] width 517 height 15
paste textarea "dnp"
type textarea "dnp"
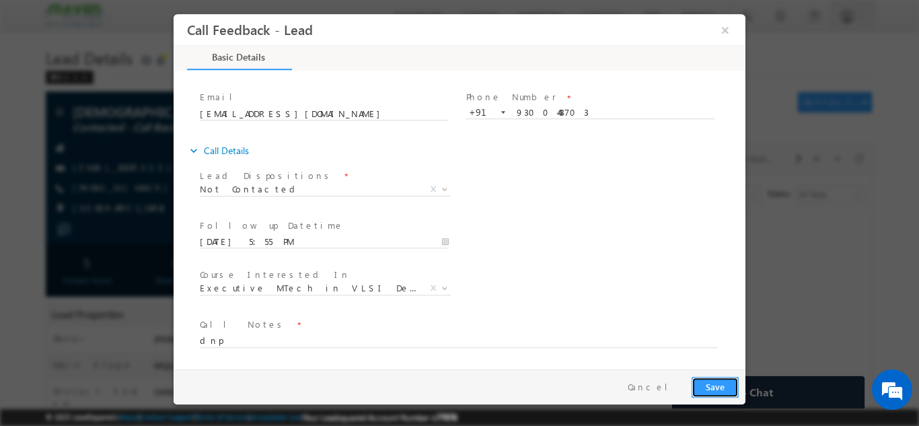
click at [717, 381] on button "Save" at bounding box center [714, 386] width 47 height 21
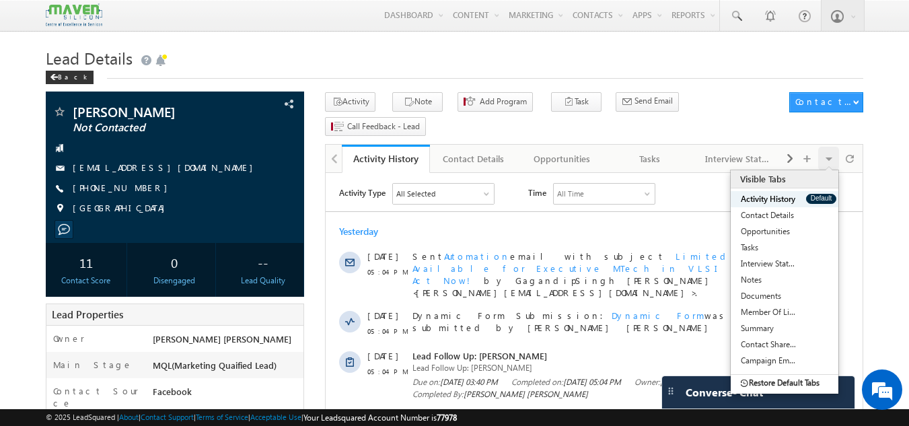
click at [820, 147] on div "Visible Tabs Activity History Default Contact Details Default Opportunities Def…" at bounding box center [828, 159] width 21 height 24
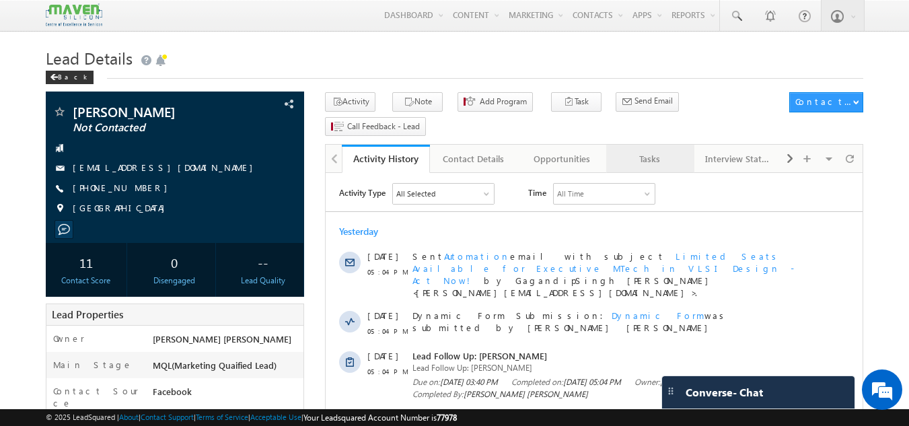
click at [650, 151] on div "Tasks" at bounding box center [649, 159] width 65 height 16
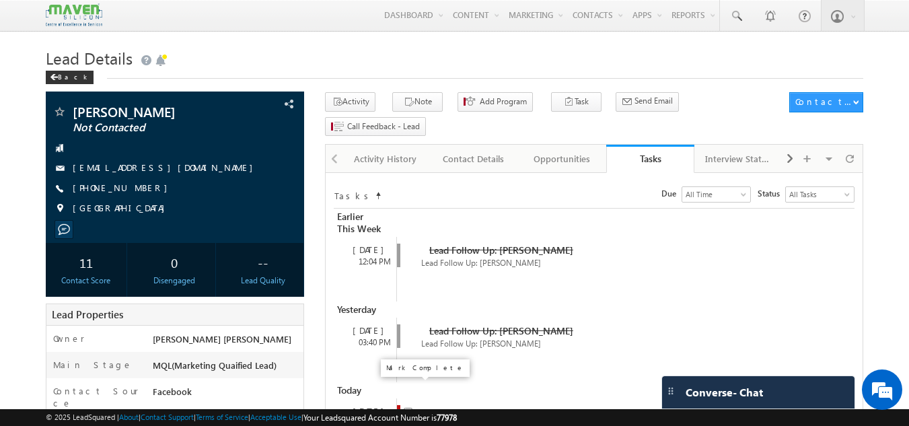
click at [406, 408] on input "checkbox" at bounding box center [408, 412] width 9 height 9
checkbox input "false"
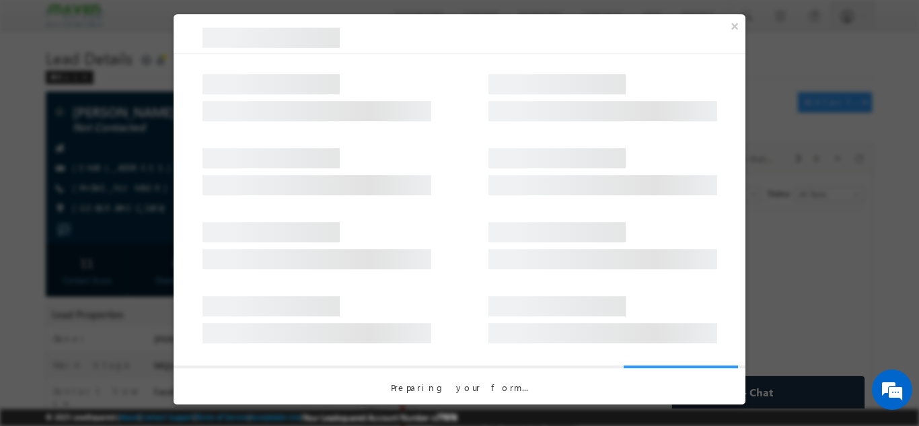
click at [688, 159] on div at bounding box center [602, 161] width 229 height 40
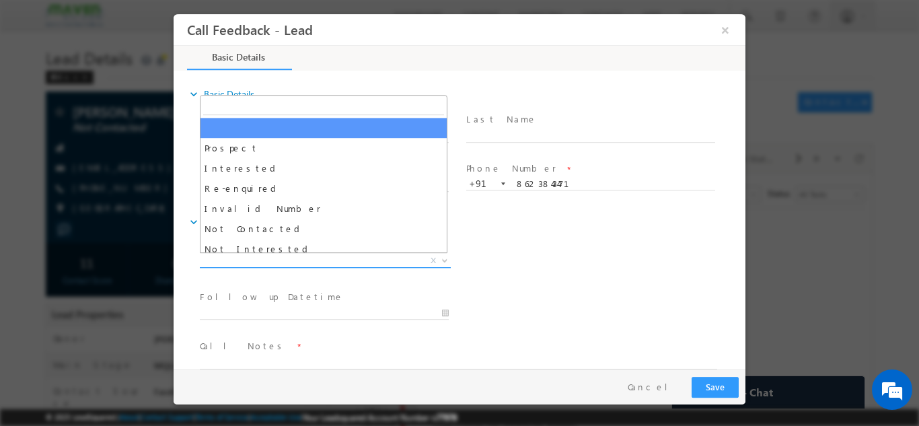
click at [347, 261] on span "X" at bounding box center [325, 260] width 251 height 13
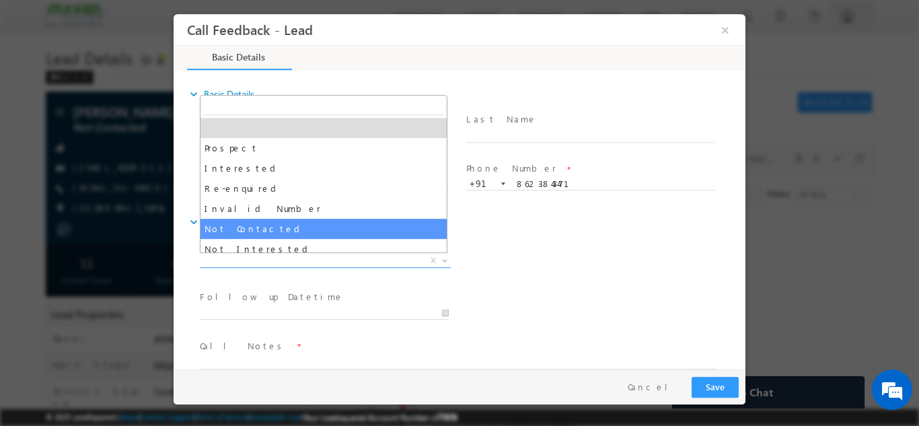
select select "Not Contacted"
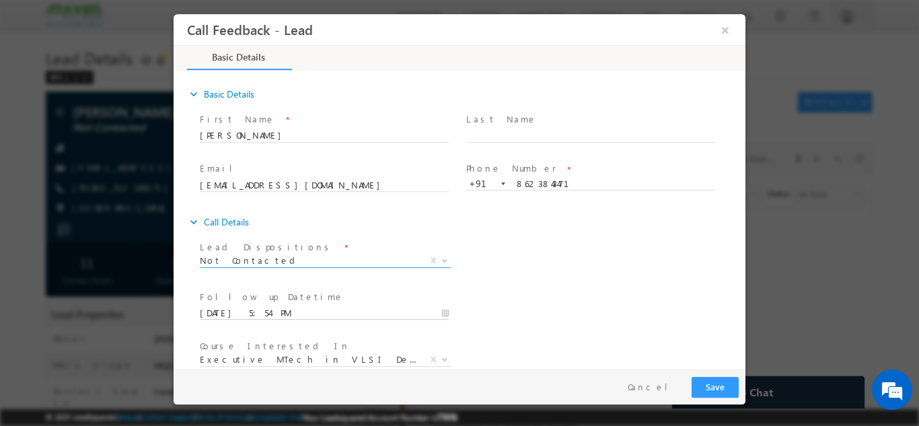
click at [305, 314] on input "22/08/2025 5:54 PM" at bounding box center [324, 312] width 249 height 13
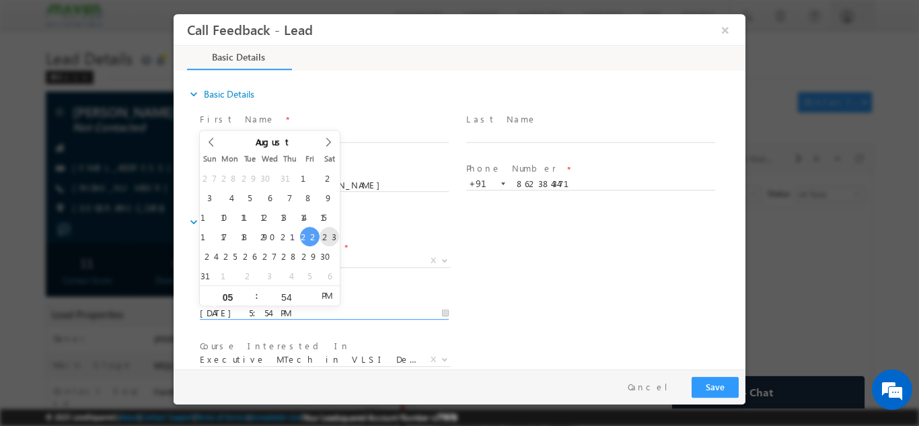
type input "23/08/2025 5:54 PM"
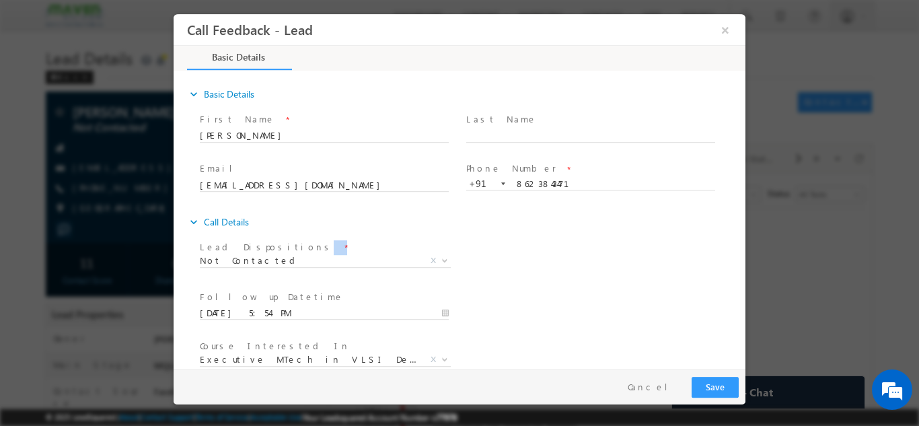
drag, startPoint x: 623, startPoint y: 274, endPoint x: 741, endPoint y: 231, distance: 125.3
click at [741, 231] on div "expand_more Basic Details First Name *" at bounding box center [462, 220] width 565 height 297
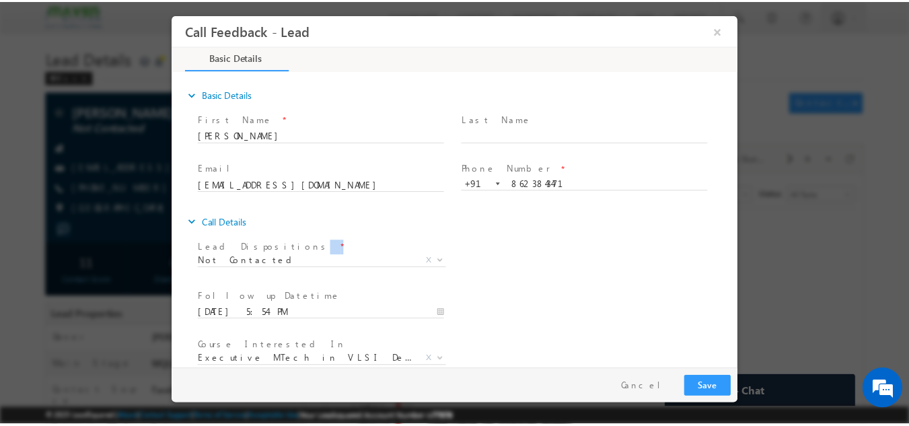
scroll to position [71, 0]
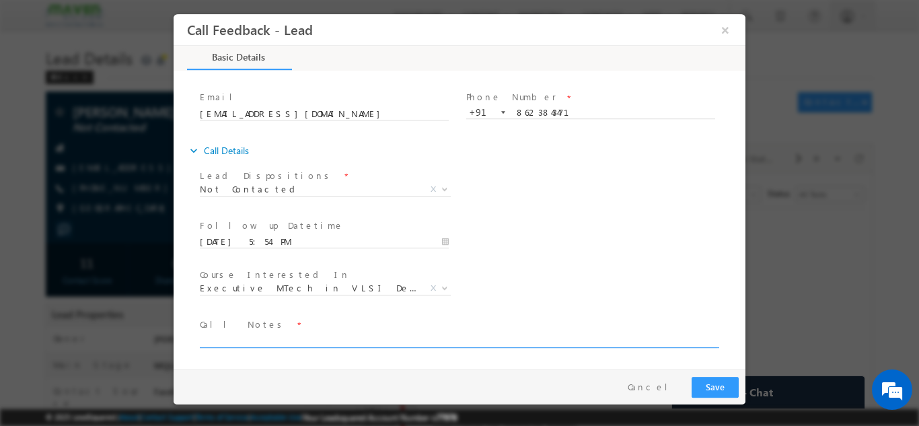
click at [453, 344] on textarea at bounding box center [458, 339] width 517 height 15
paste textarea "dnp"
type textarea "dnp"
click at [730, 379] on button "Save" at bounding box center [714, 386] width 47 height 21
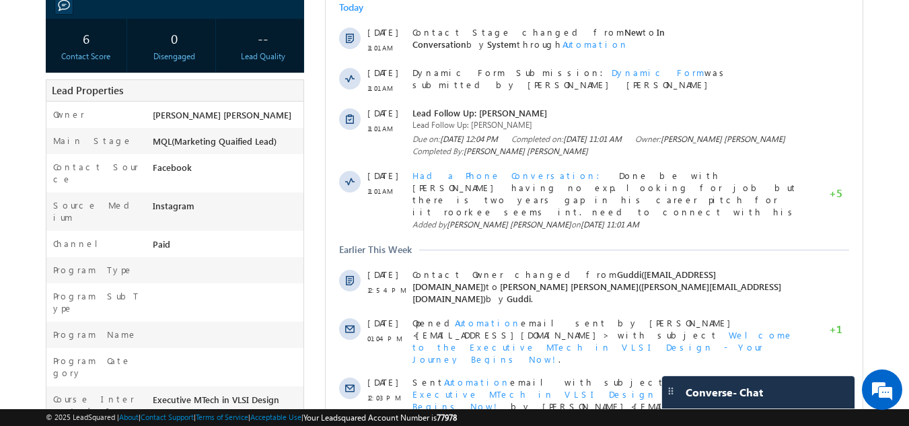
scroll to position [217, 0]
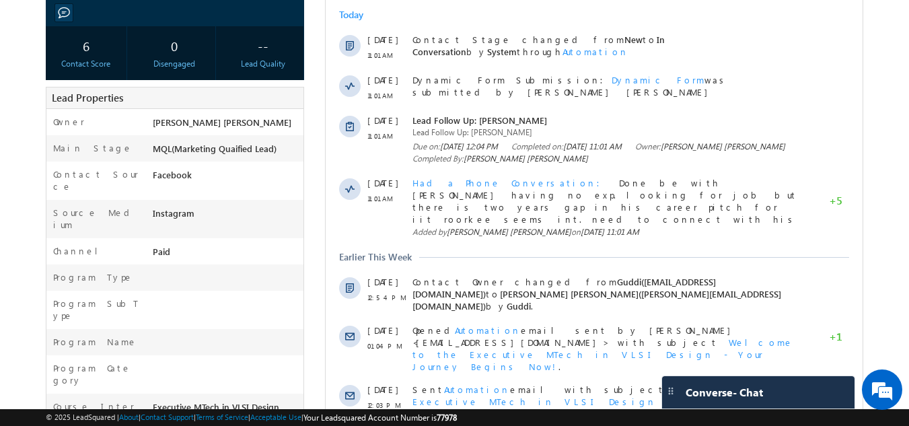
drag, startPoint x: 890, startPoint y: 180, endPoint x: 895, endPoint y: 224, distance: 44.6
click at [895, 224] on body "Menu [PERSON_NAME] [PERSON_NAME] dip@m [PERSON_NAME] [DOMAIN_NAME] m" at bounding box center [454, 278] width 909 height 991
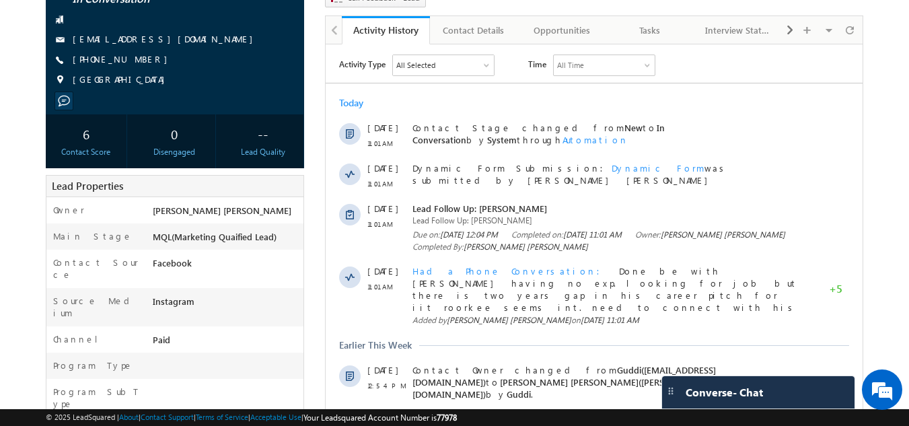
scroll to position [45, 0]
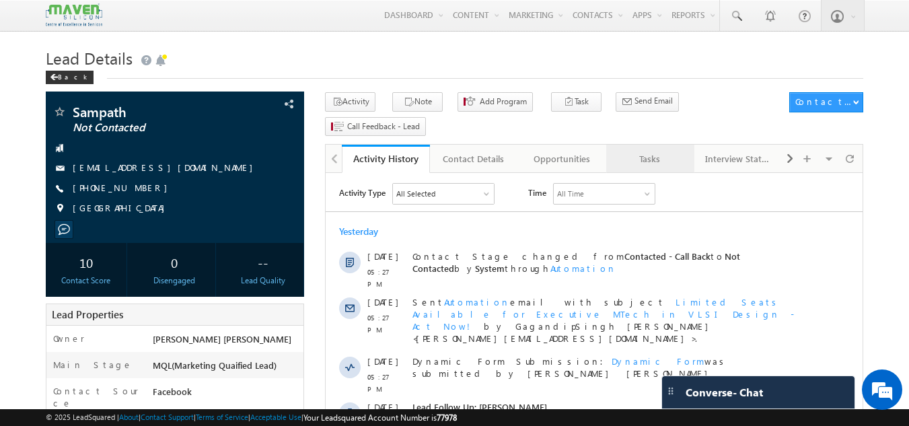
click at [642, 151] on div "Tasks" at bounding box center [649, 159] width 65 height 16
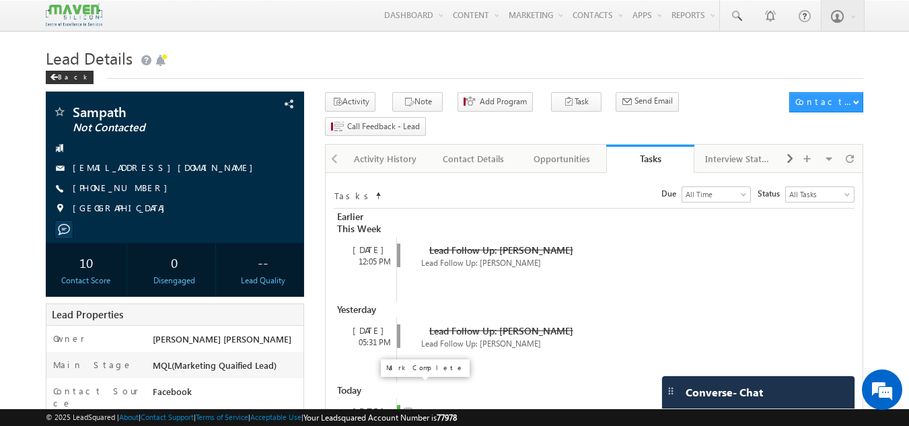
click at [405, 408] on input "checkbox" at bounding box center [408, 412] width 9 height 9
checkbox input "false"
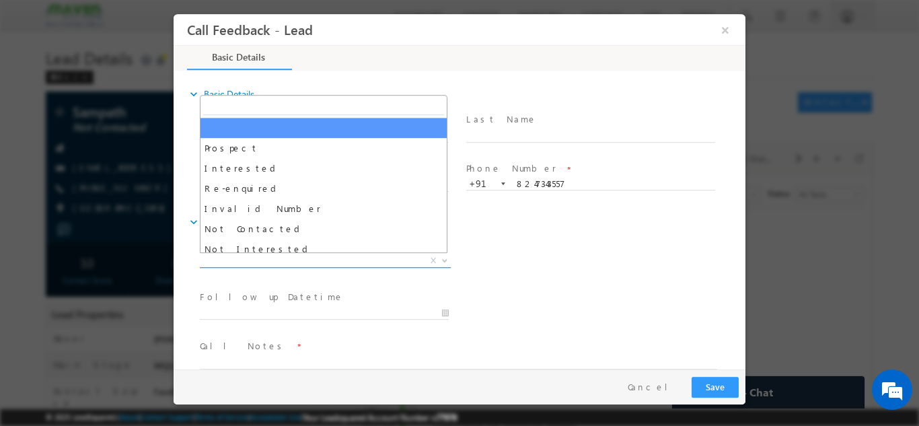
click at [213, 263] on span "X" at bounding box center [325, 260] width 251 height 13
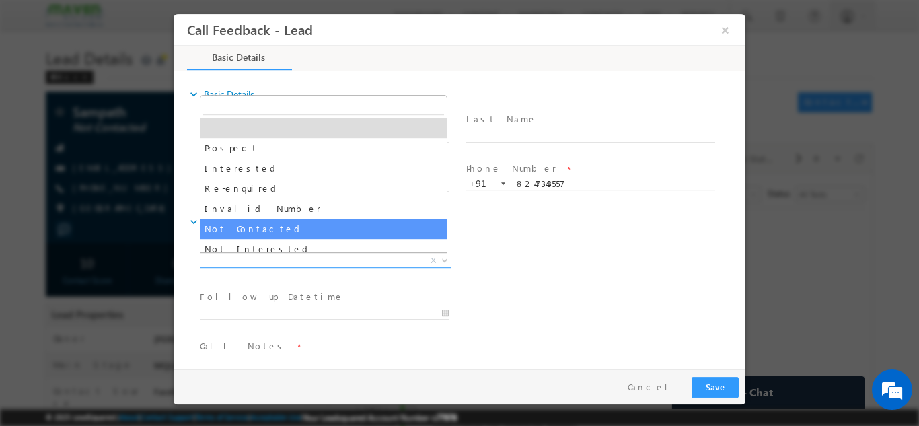
select select "Not Contacted"
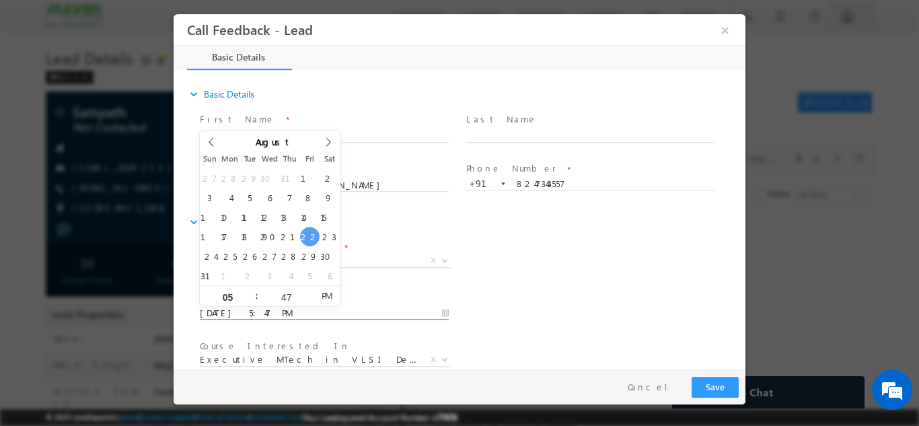
click at [263, 311] on input "[DATE] 5:47 PM" at bounding box center [324, 312] width 249 height 13
type input "[DATE] 5:47 PM"
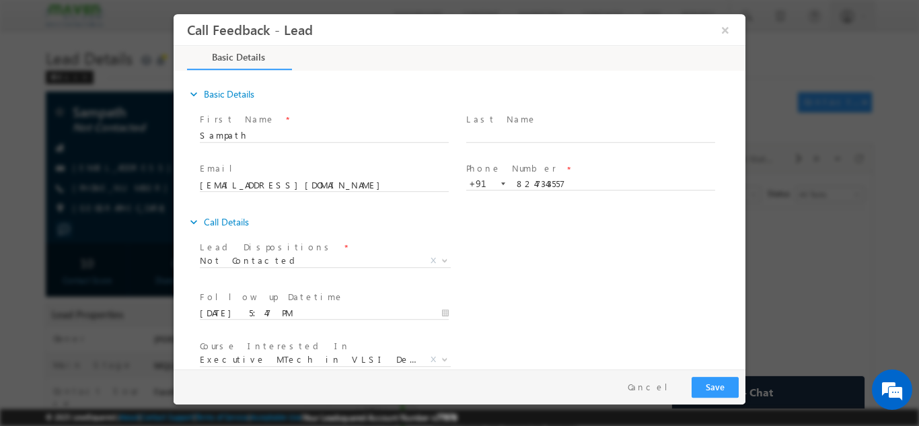
drag, startPoint x: 587, startPoint y: 236, endPoint x: 741, endPoint y: 284, distance: 160.6
click at [741, 284] on div "expand_more Basic Details First Name *" at bounding box center [462, 220] width 565 height 297
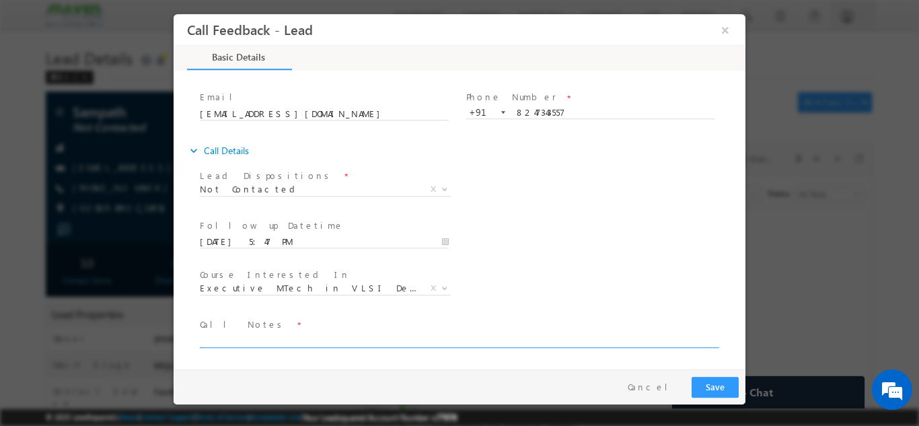
click at [248, 342] on textarea at bounding box center [458, 339] width 517 height 15
paste textarea "dnp"
type textarea "dnp"
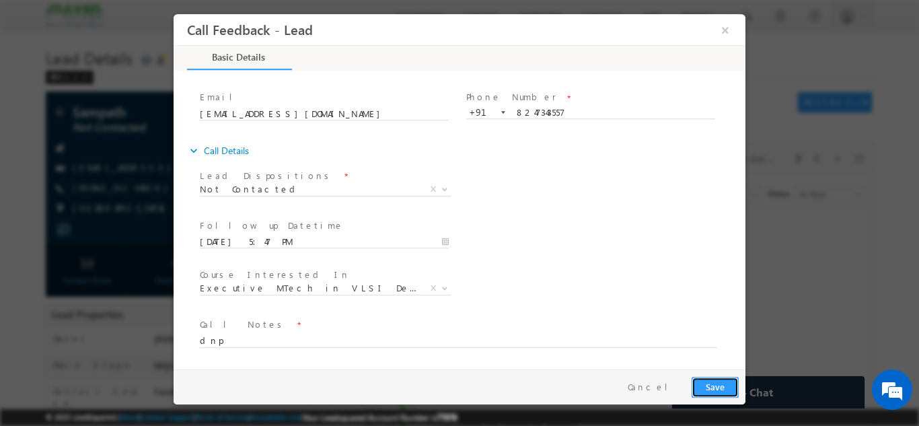
click at [714, 383] on button "Save" at bounding box center [714, 386] width 47 height 21
